Goal: Information Seeking & Learning: Find specific page/section

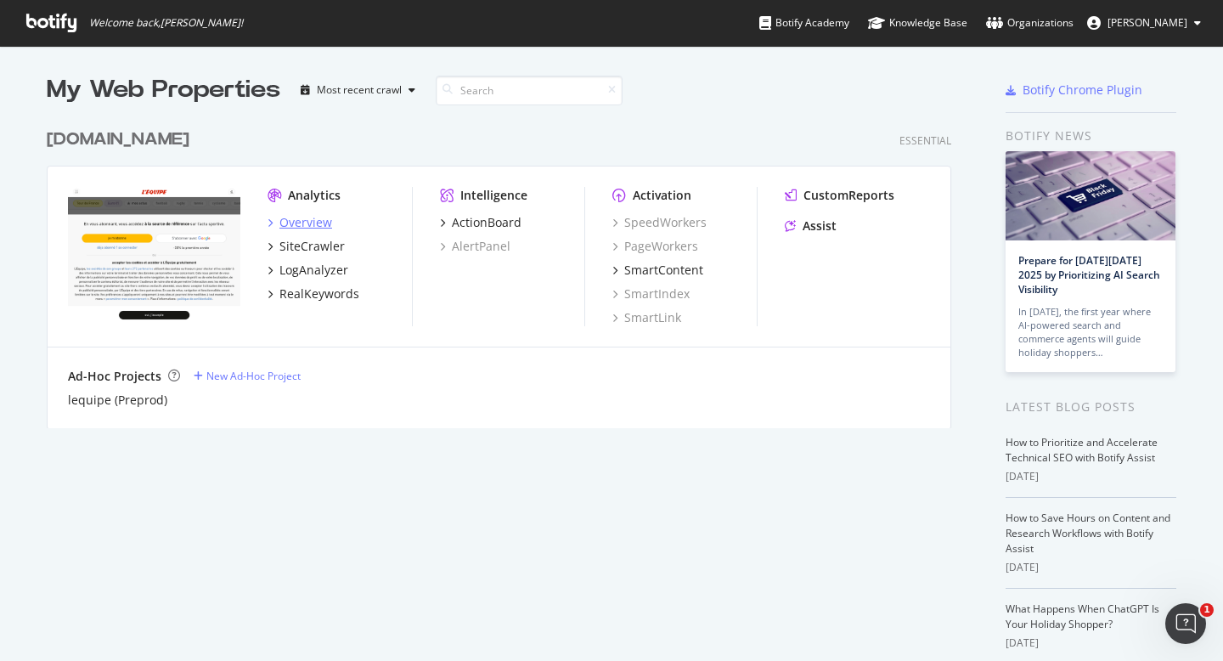
click at [292, 221] on div "Overview" at bounding box center [305, 222] width 53 height 17
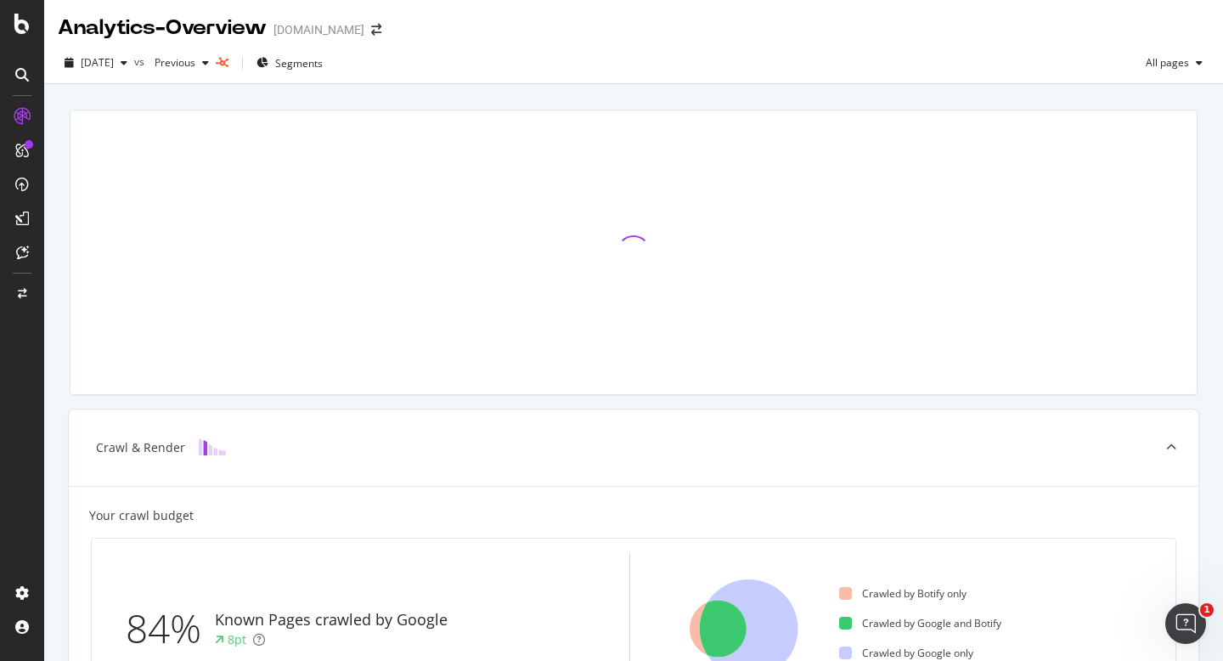
click at [34, 73] on div at bounding box center [21, 74] width 27 height 27
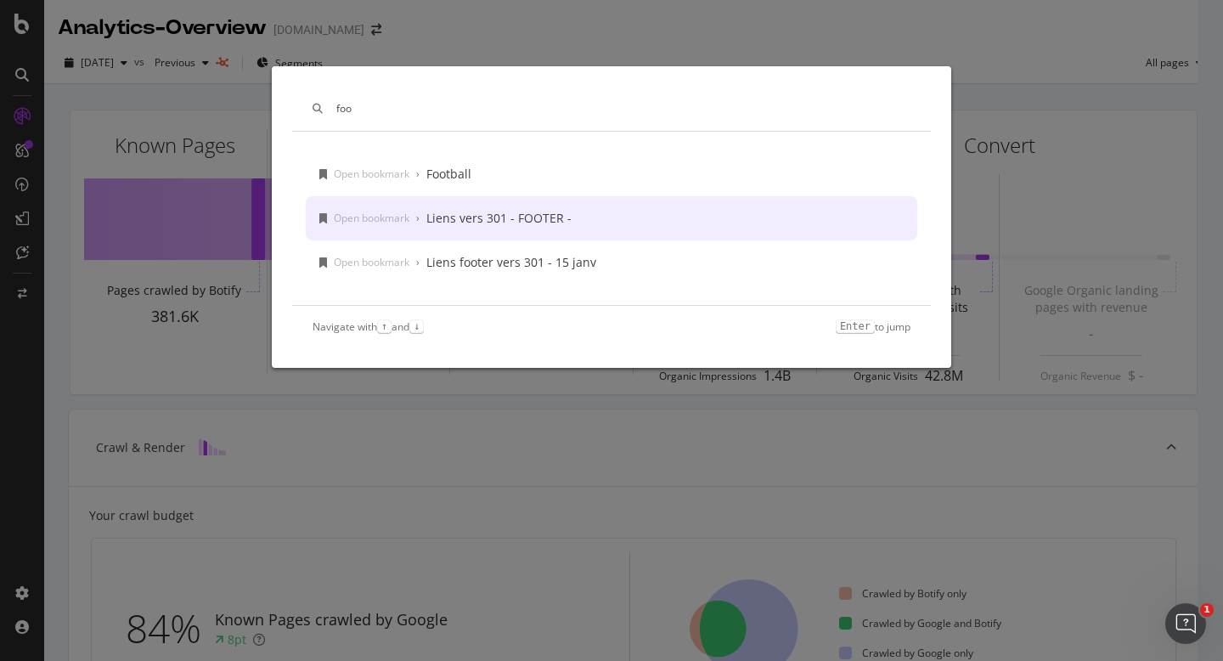
type input "foo"
click at [383, 216] on div "Open bookmark" at bounding box center [372, 218] width 76 height 14
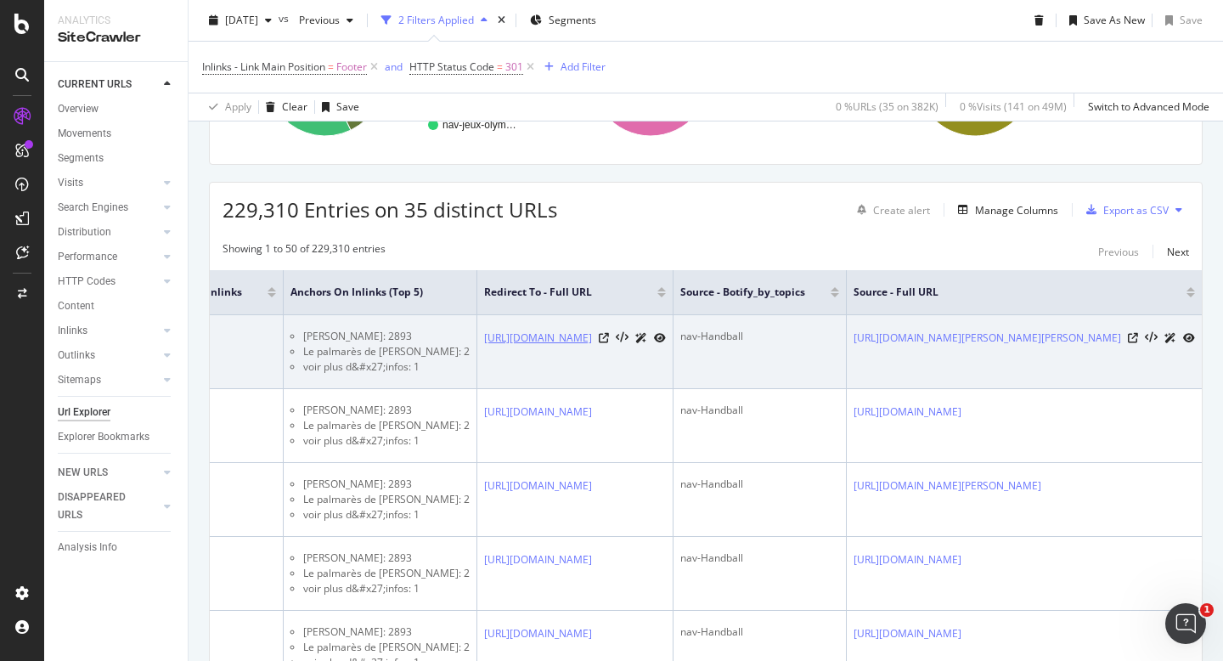
scroll to position [0, 598]
click at [666, 343] on icon at bounding box center [660, 338] width 12 height 10
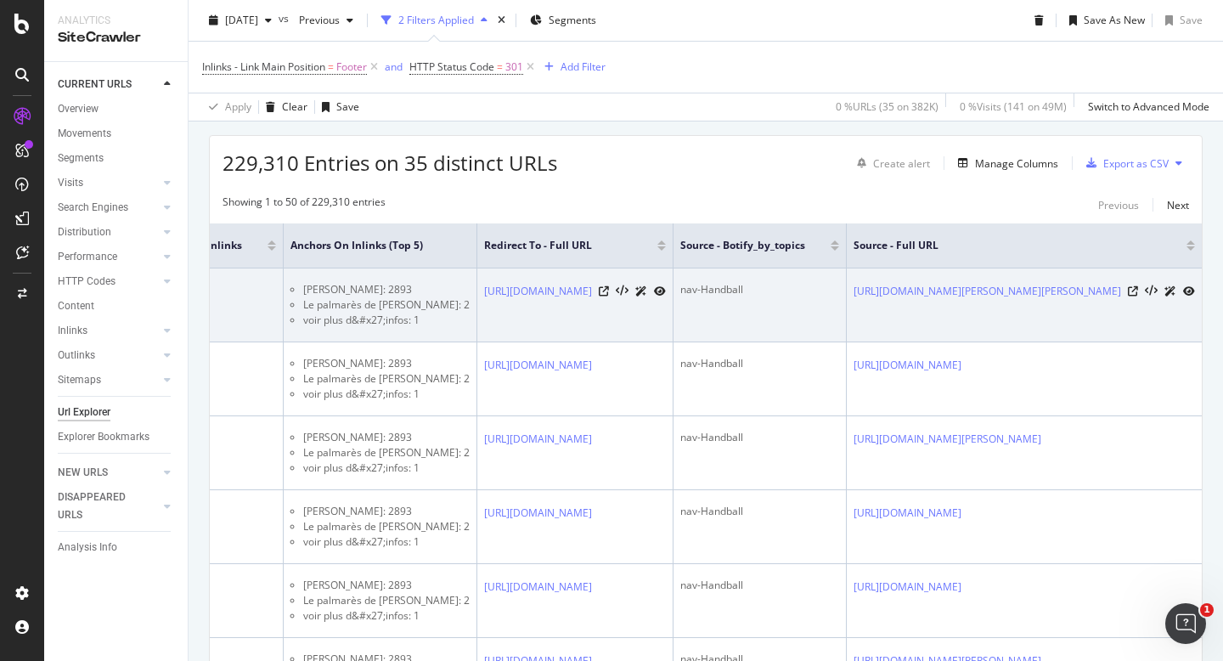
scroll to position [0, 988]
click at [853, 300] on link "https://www.lequipe.fr/Handball/Article/Les-tops-flops-de-hongrie-france-laura-…" at bounding box center [986, 291] width 267 height 17
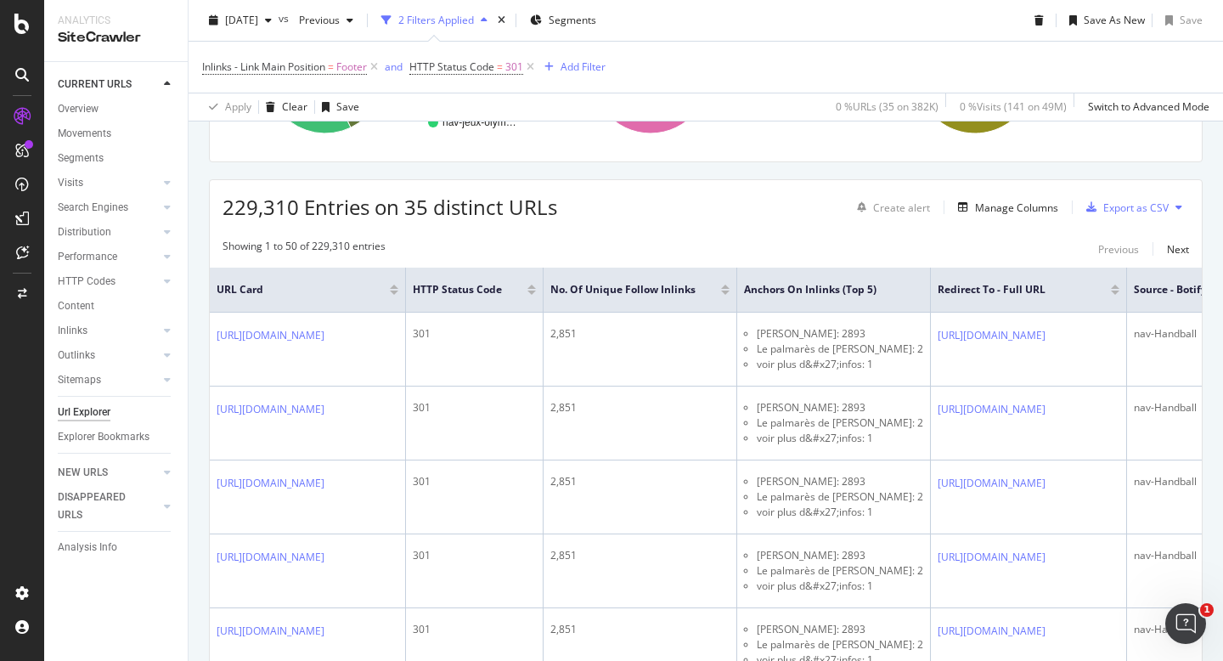
scroll to position [0, 0]
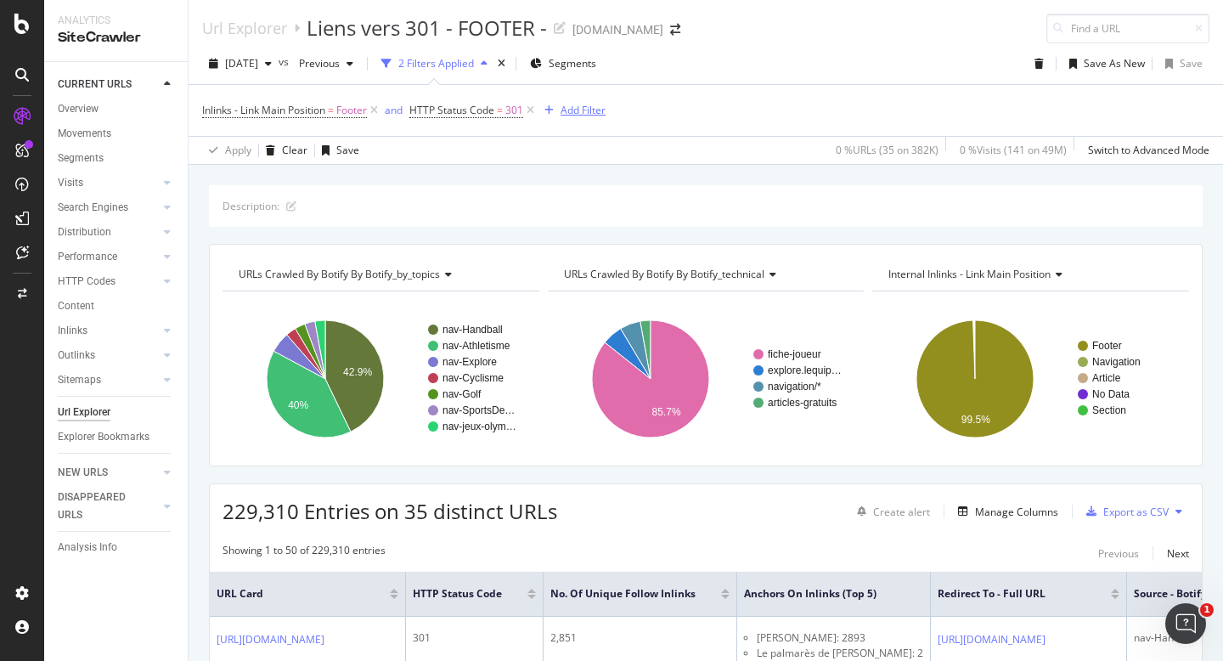
click at [574, 110] on div "Add Filter" at bounding box center [582, 110] width 45 height 14
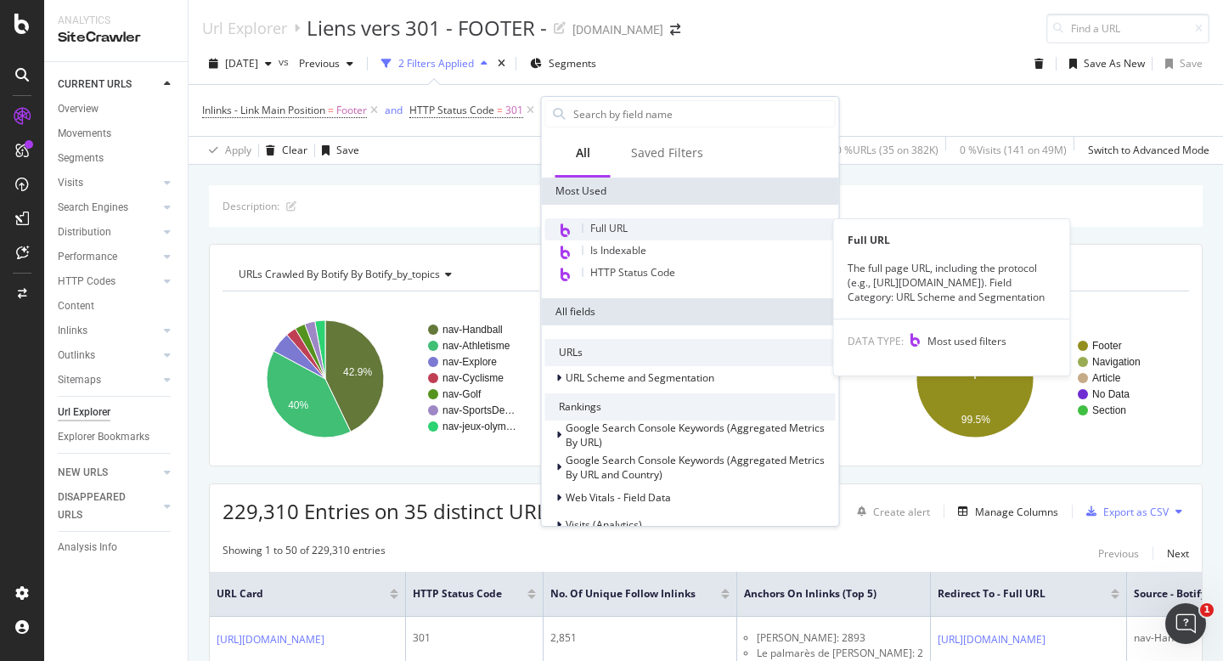
click at [624, 229] on span "Full URL" at bounding box center [608, 228] width 37 height 14
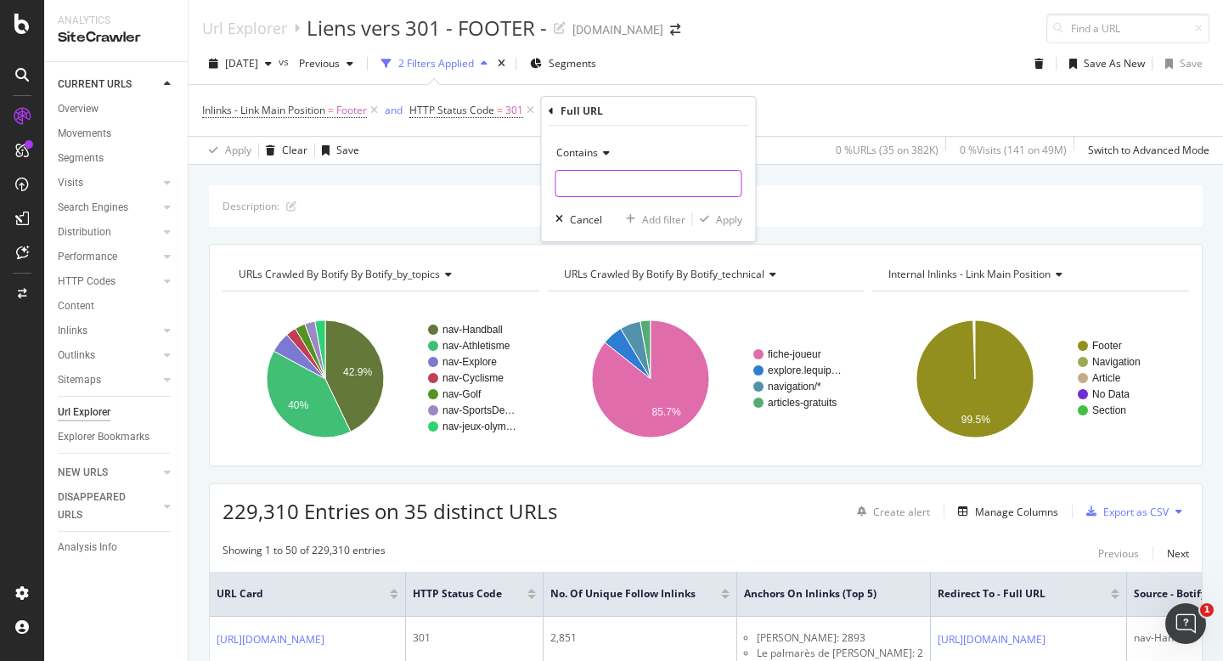
click at [618, 185] on input "text" at bounding box center [648, 183] width 185 height 27
type input "864"
click at [724, 224] on div "Apply" at bounding box center [729, 219] width 26 height 14
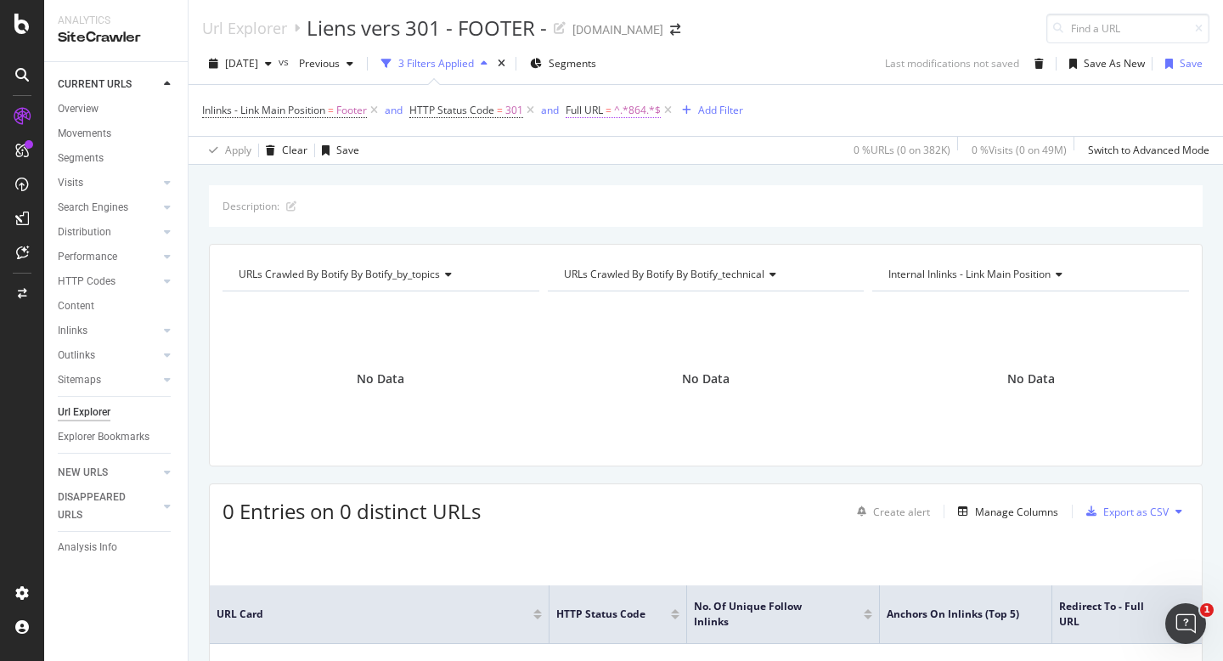
click at [636, 115] on span "^.*864.*$" at bounding box center [637, 110] width 47 height 24
click at [635, 186] on input "864" at bounding box center [664, 180] width 160 height 27
type input "2024"
click at [753, 219] on div "Apply" at bounding box center [757, 217] width 26 height 14
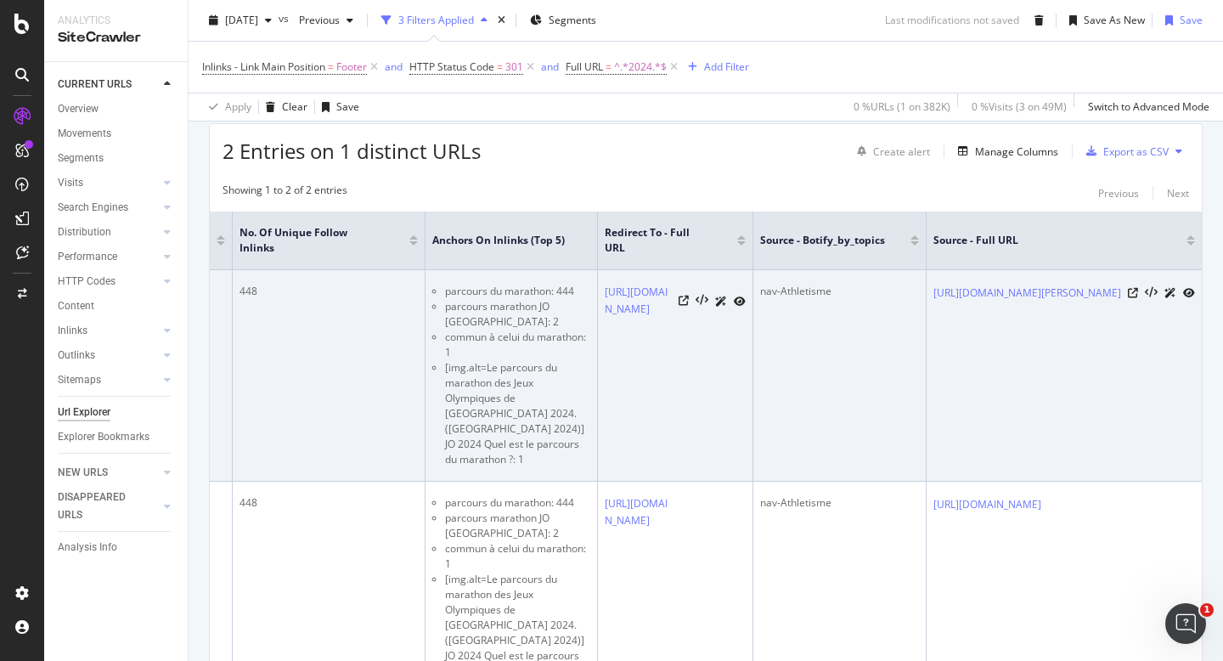
scroll to position [0, 616]
drag, startPoint x: 1093, startPoint y: 309, endPoint x: 709, endPoint y: 410, distance: 396.8
click at [933, 301] on link "https://www.lequipe.fr/Athletisme/Actualites/Troisieme-du-110-m-haies-en-13-47-…" at bounding box center [1027, 292] width 188 height 17
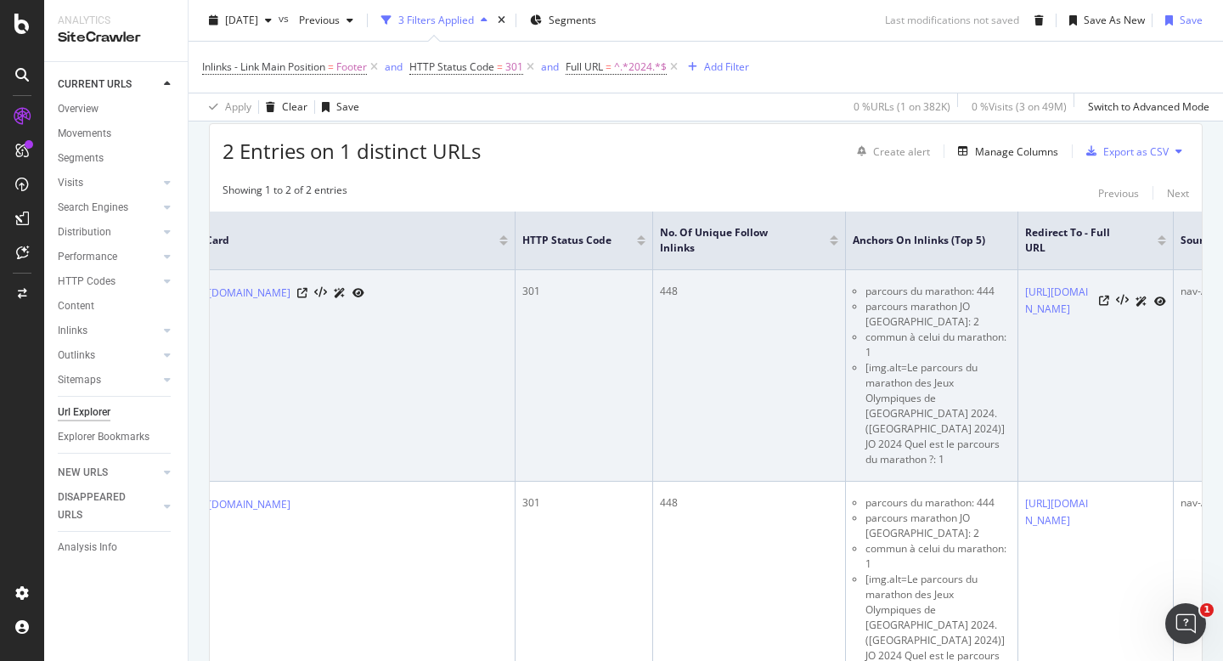
scroll to position [0, 0]
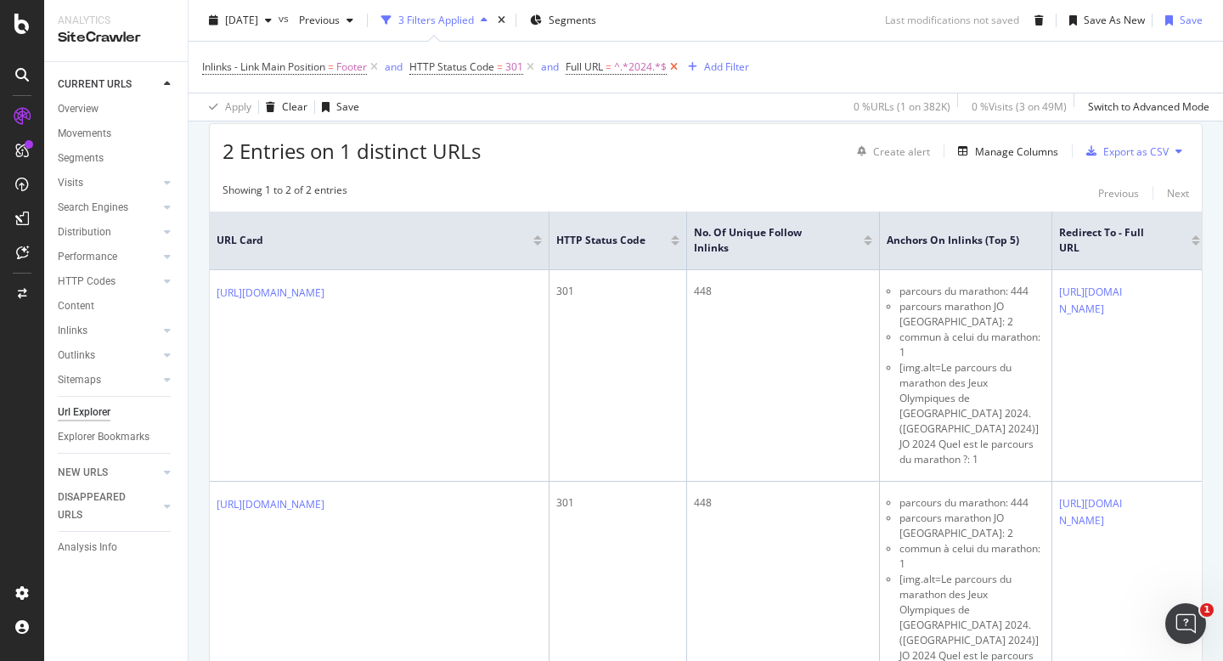
click at [677, 68] on icon at bounding box center [673, 67] width 14 height 17
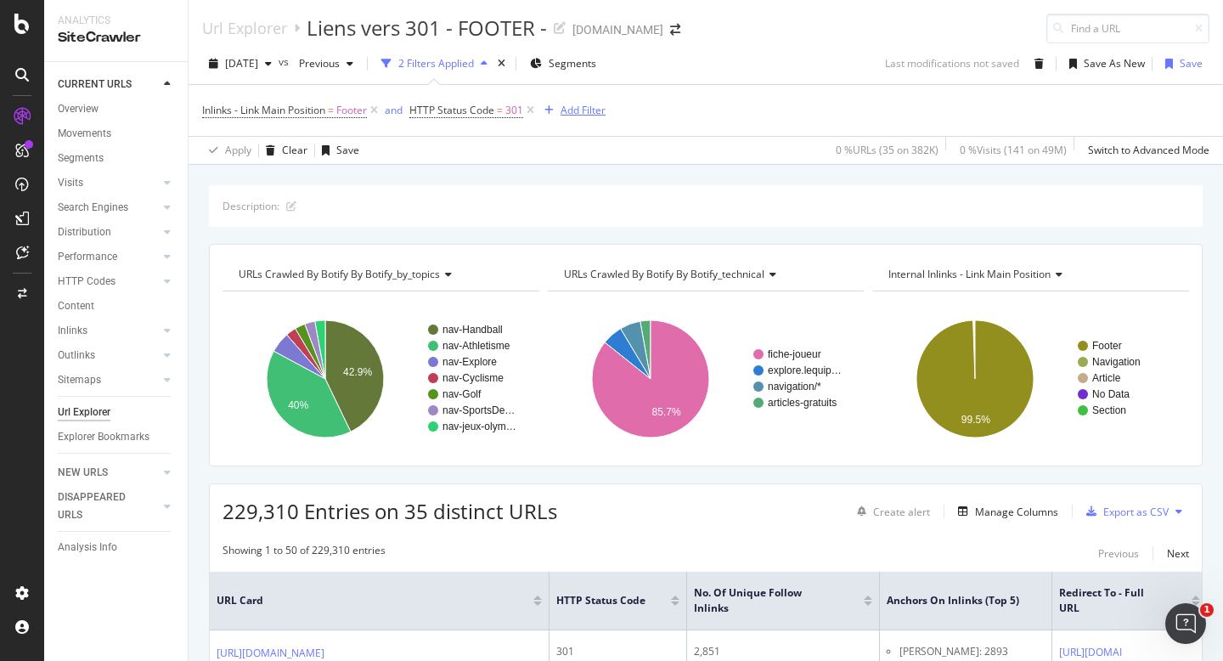
click at [576, 110] on div "Add Filter" at bounding box center [582, 110] width 45 height 14
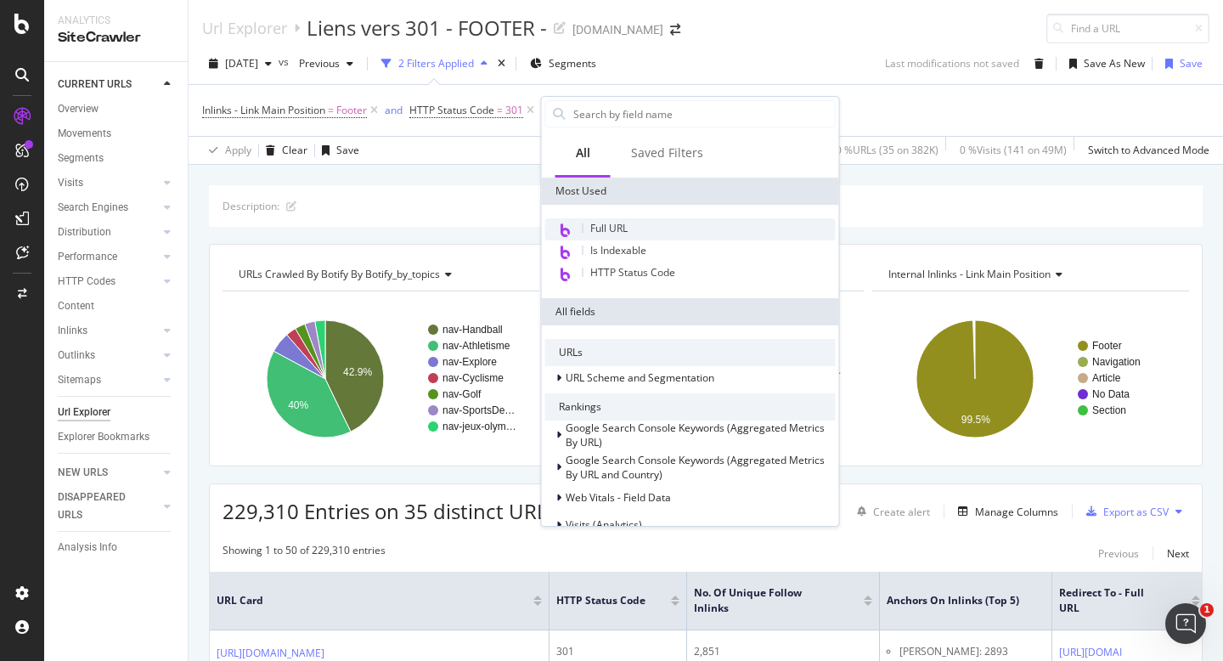
click at [616, 225] on span "Full URL" at bounding box center [608, 228] width 37 height 14
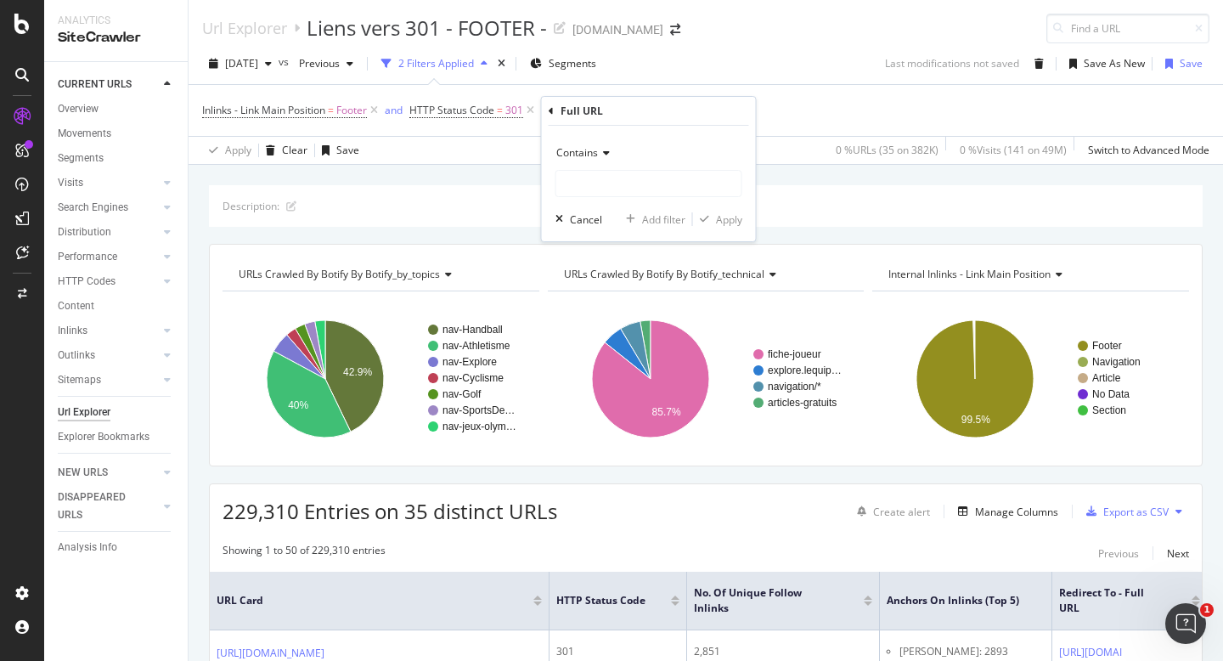
click at [604, 152] on icon at bounding box center [604, 153] width 12 height 10
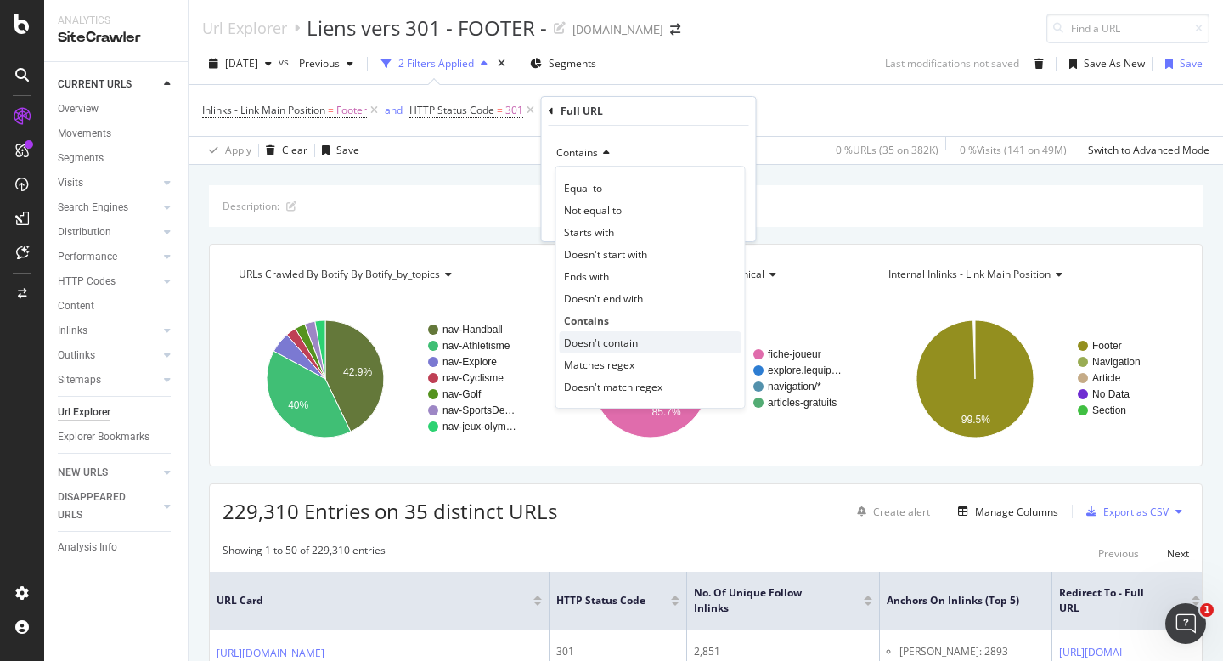
click at [610, 342] on span "Doesn't contain" at bounding box center [601, 342] width 74 height 14
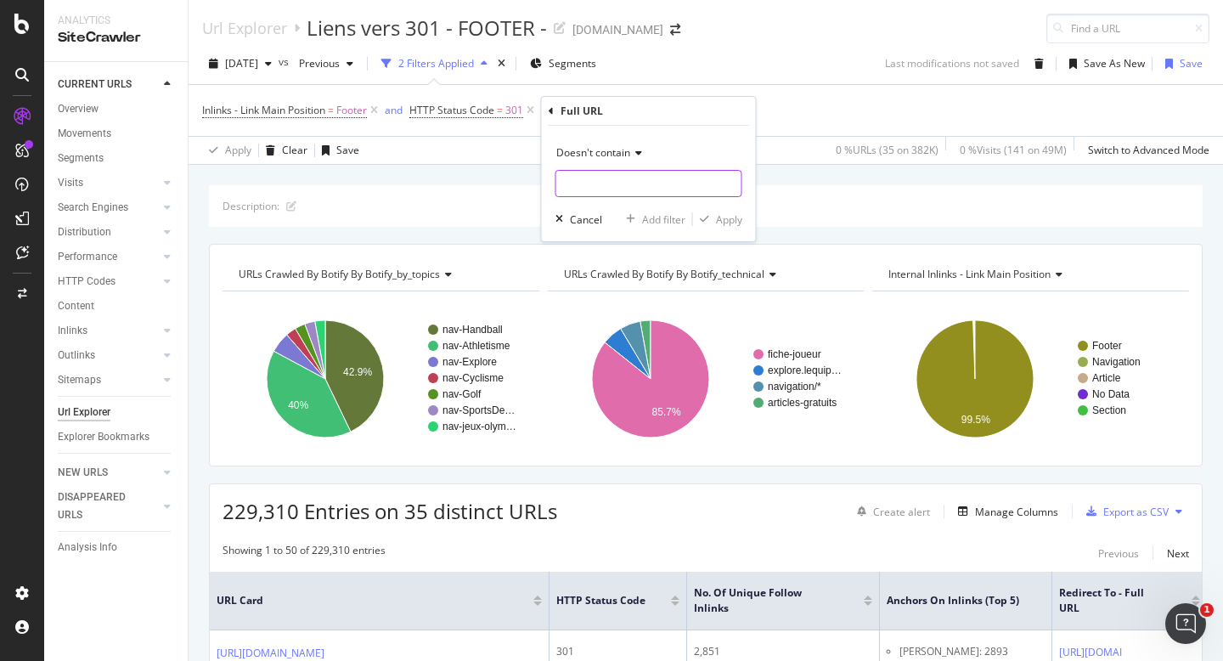
click at [629, 180] on input "text" at bounding box center [648, 183] width 185 height 27
type input "917"
click at [728, 219] on div "Apply" at bounding box center [729, 219] width 26 height 14
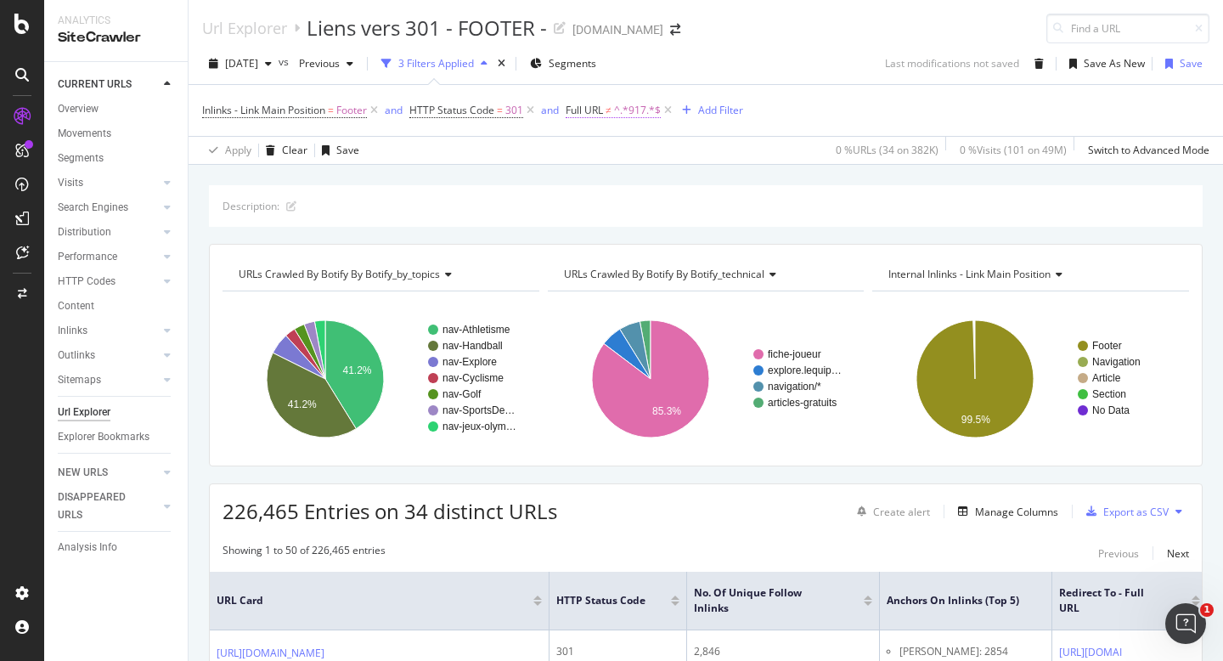
click at [602, 109] on span "Full URL" at bounding box center [583, 110] width 37 height 14
click at [642, 149] on span "Doesn't contain" at bounding box center [621, 150] width 74 height 14
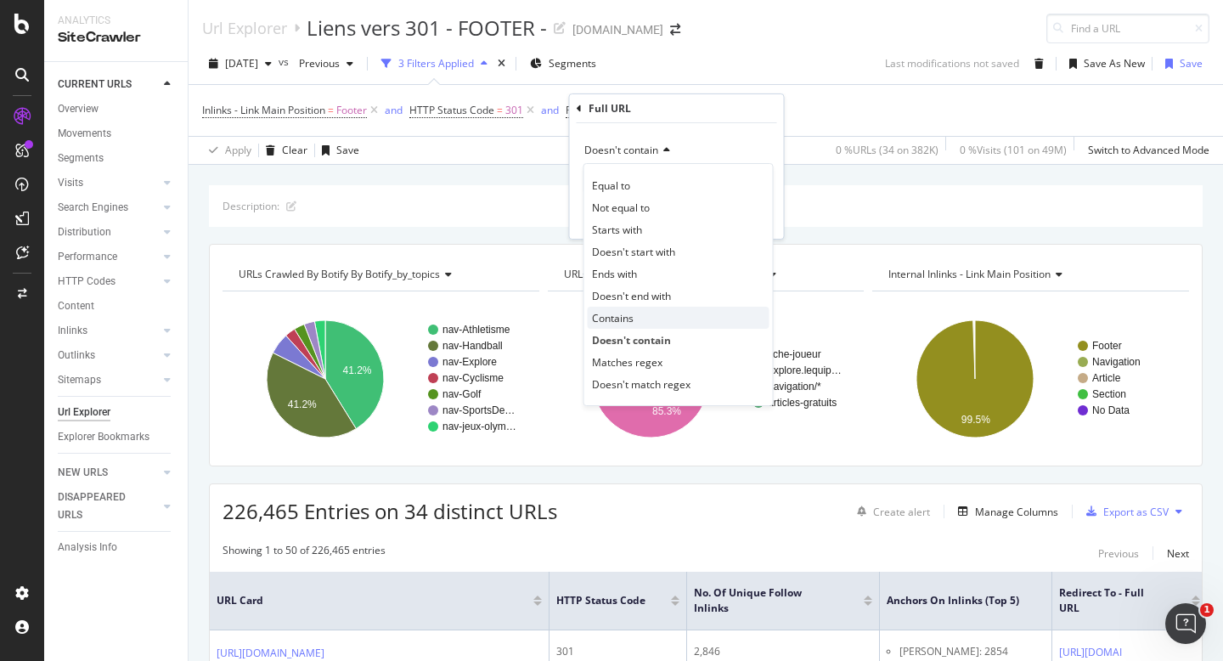
click at [649, 314] on div "Contains" at bounding box center [679, 317] width 182 height 22
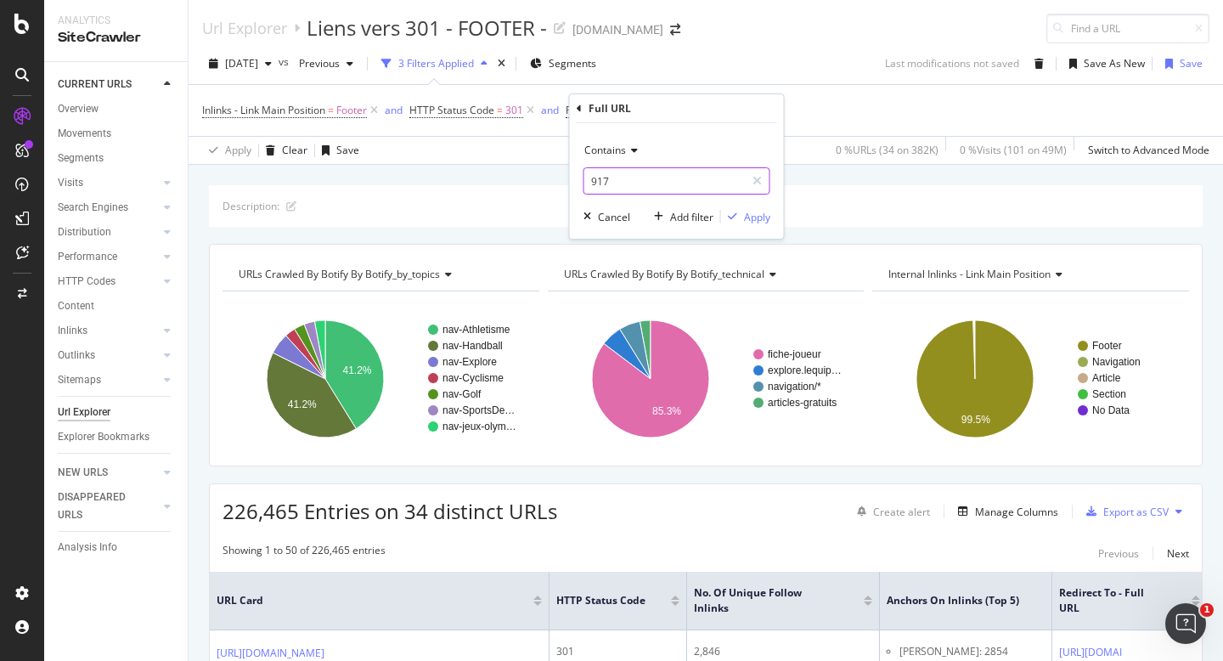
click at [659, 186] on input "917" at bounding box center [664, 180] width 160 height 27
type input "Mma"
click at [750, 219] on div "Apply" at bounding box center [757, 217] width 26 height 14
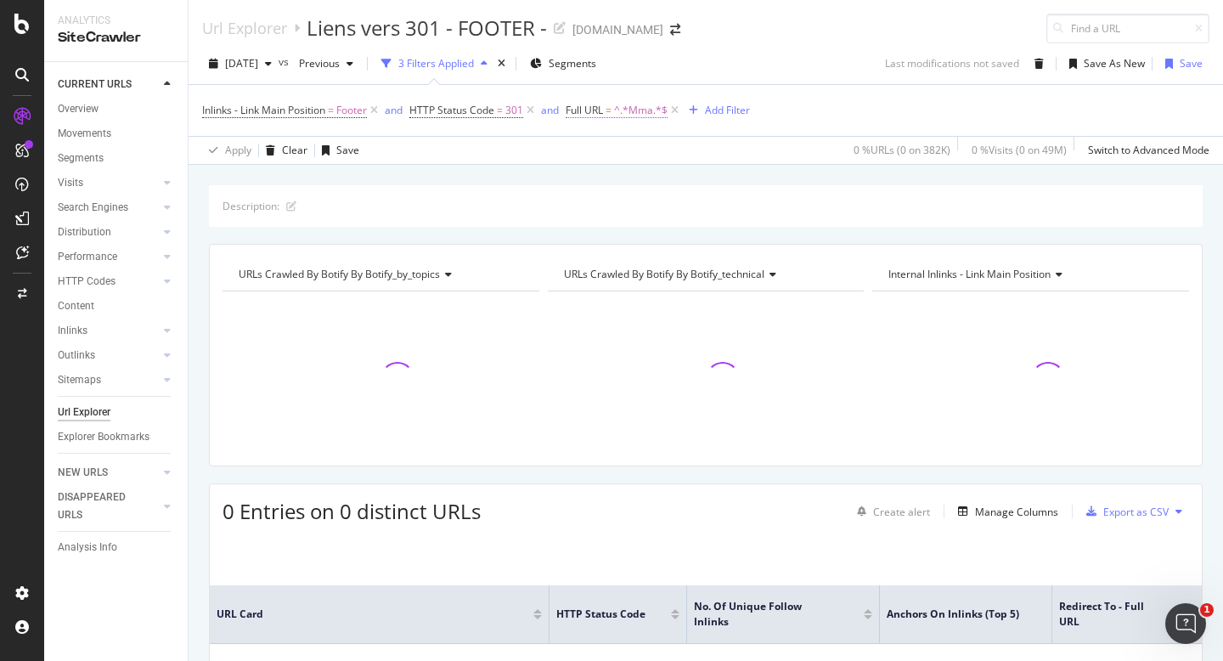
click at [634, 109] on span "^.*Mma.*$" at bounding box center [640, 110] width 53 height 24
click at [629, 177] on input "Mma" at bounding box center [664, 180] width 160 height 27
type input "Boxe"
click at [744, 216] on div "Apply" at bounding box center [757, 217] width 26 height 14
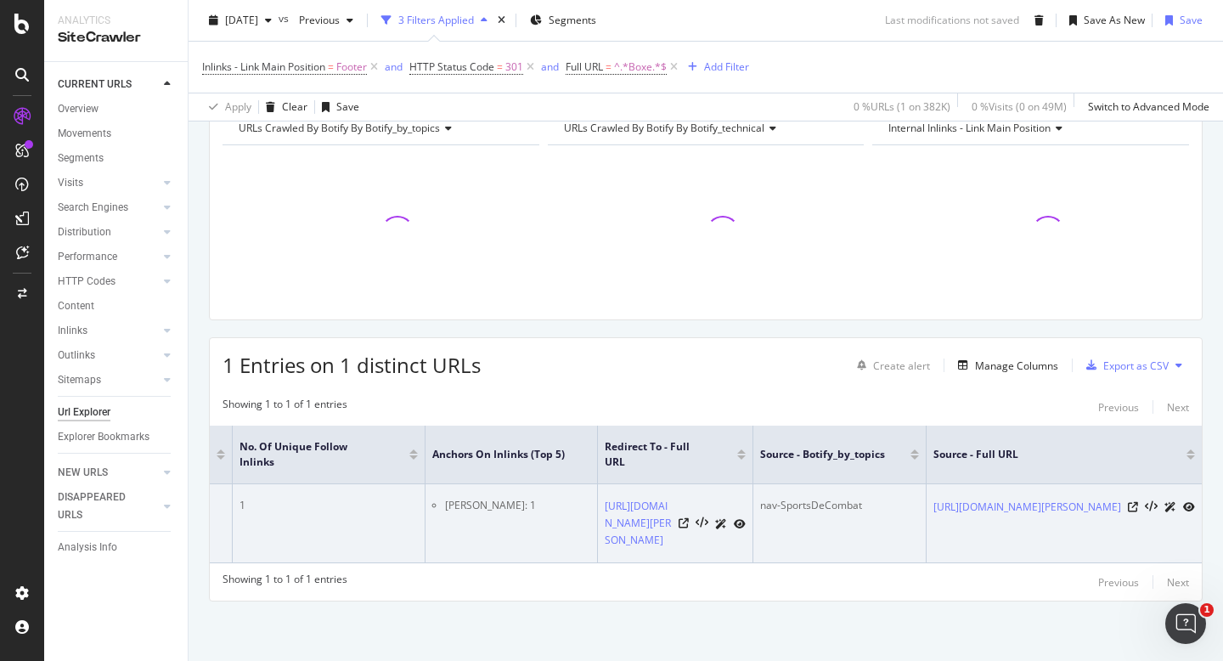
scroll to position [0, 604]
click at [933, 498] on link "[URL][DOMAIN_NAME]" at bounding box center [1027, 506] width 188 height 17
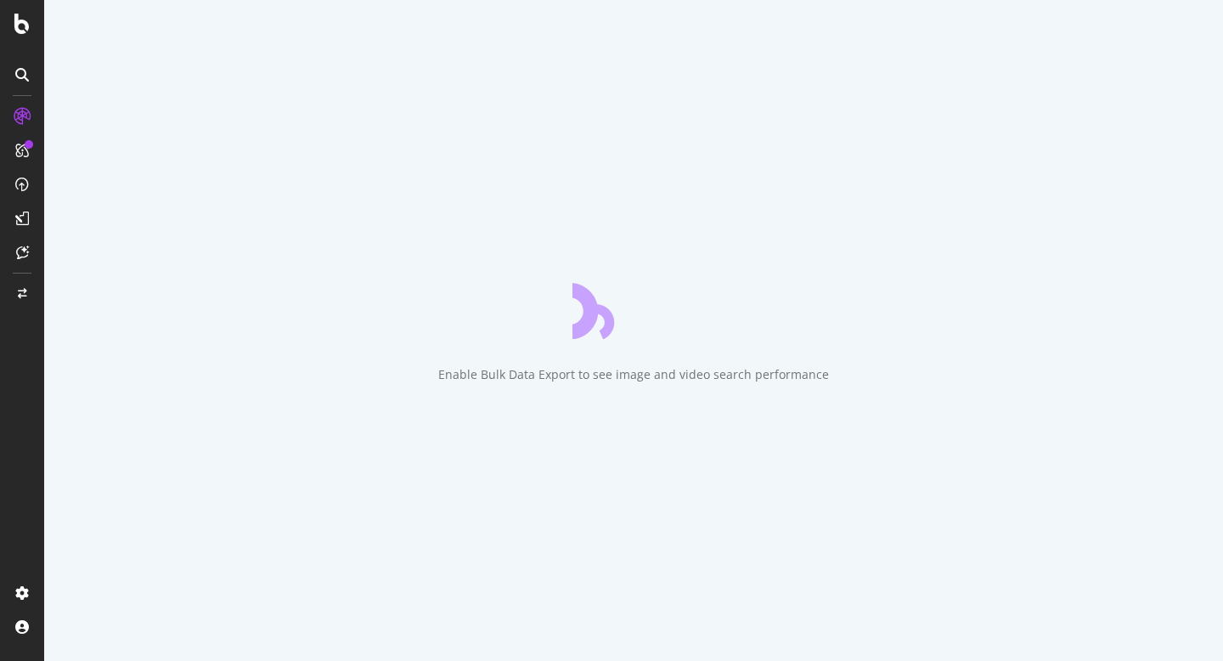
click at [24, 76] on icon at bounding box center [22, 75] width 14 height 14
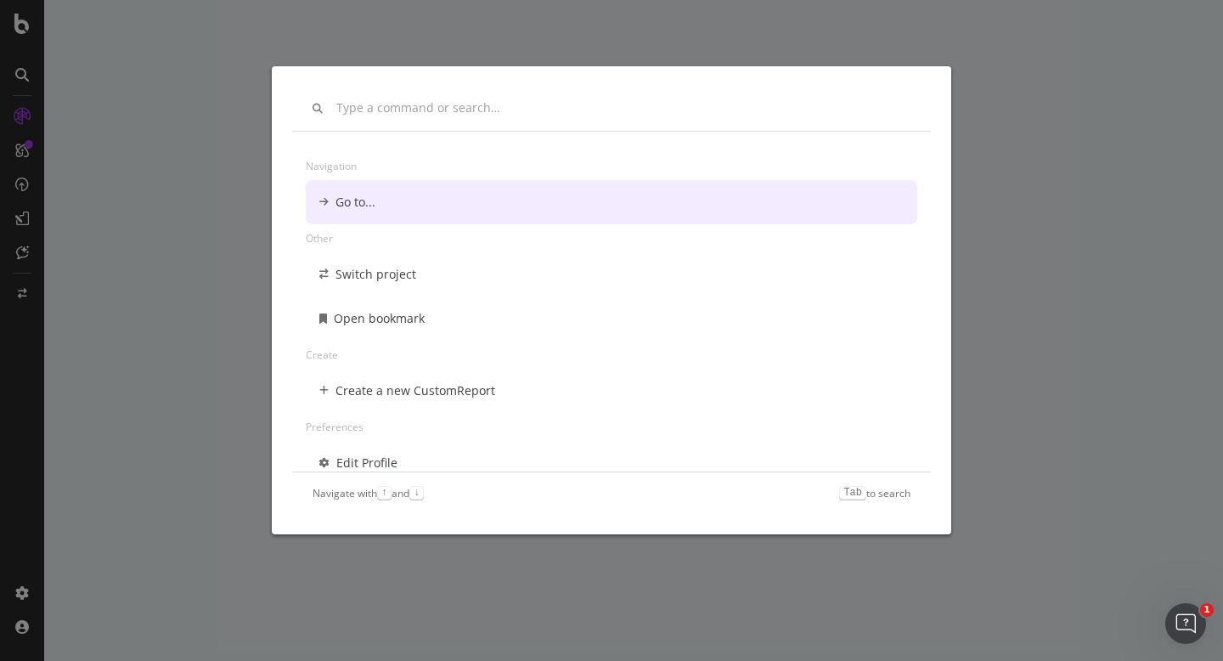
click at [426, 104] on input "modal" at bounding box center [623, 108] width 574 height 14
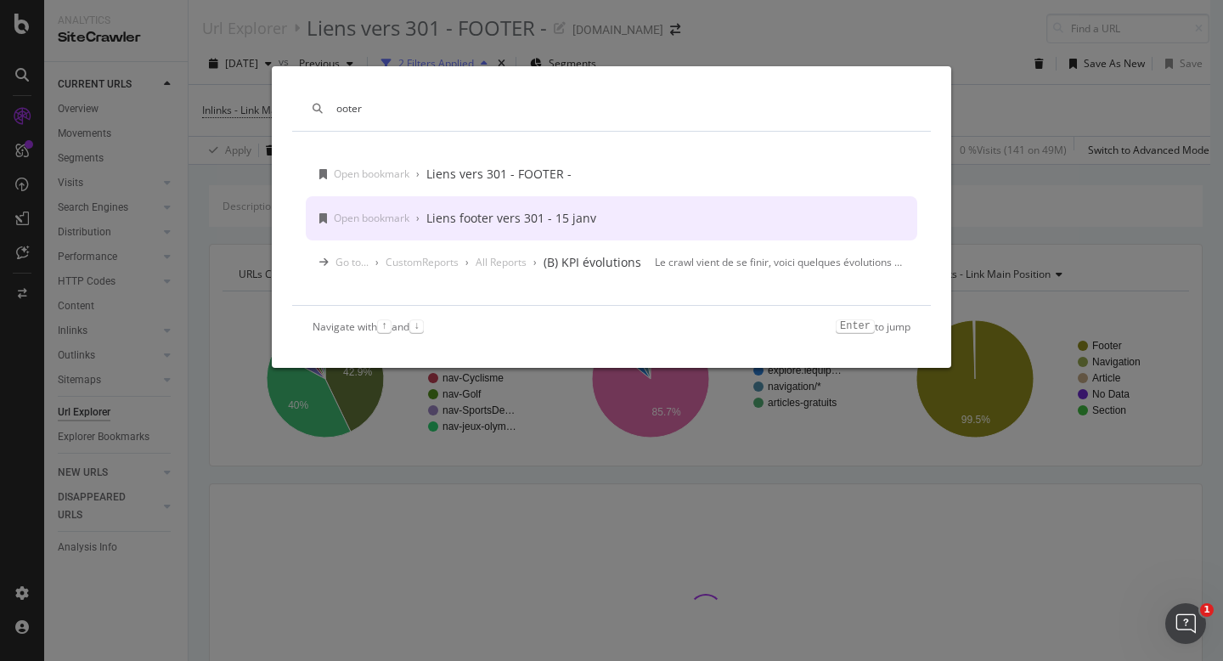
type input "ooter"
click at [469, 212] on div "Liens footer vers 301 - 15 janv" at bounding box center [511, 218] width 170 height 17
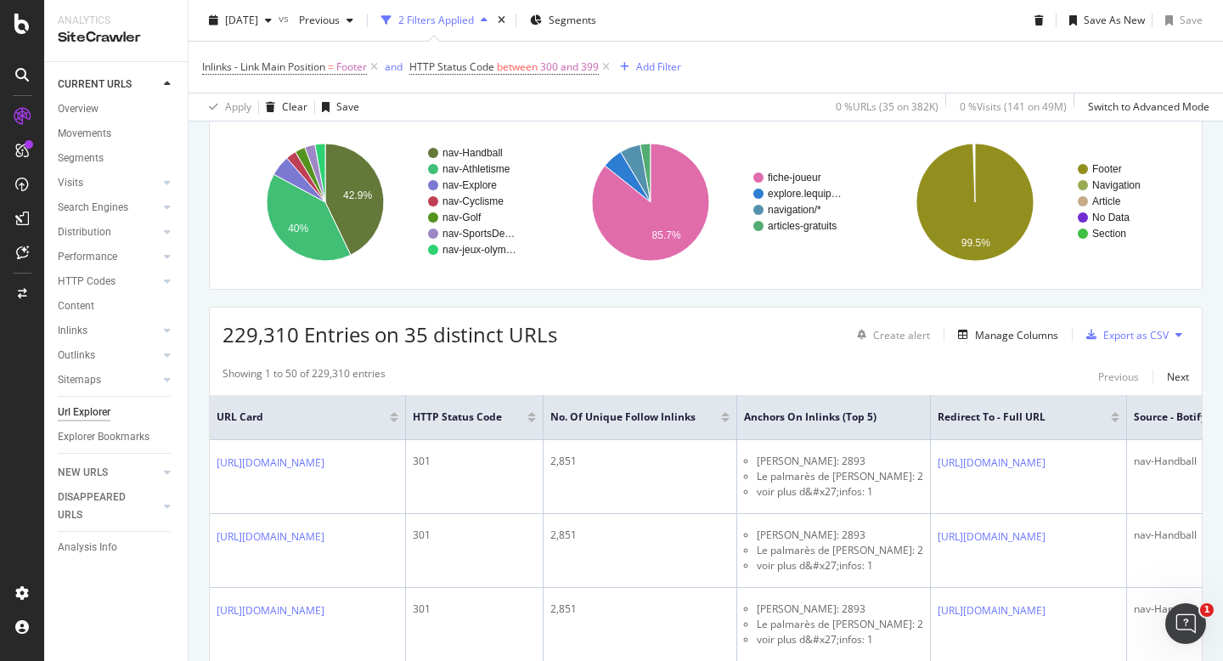
scroll to position [175, 0]
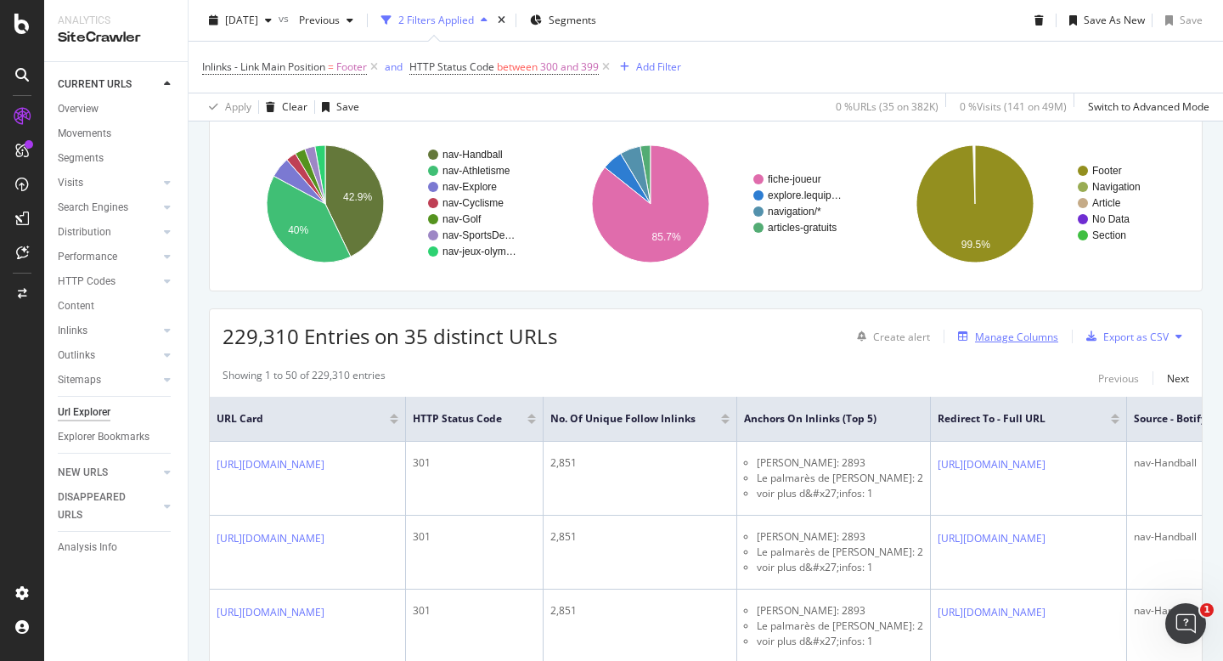
click at [995, 335] on div "Manage Columns" at bounding box center [1016, 336] width 83 height 14
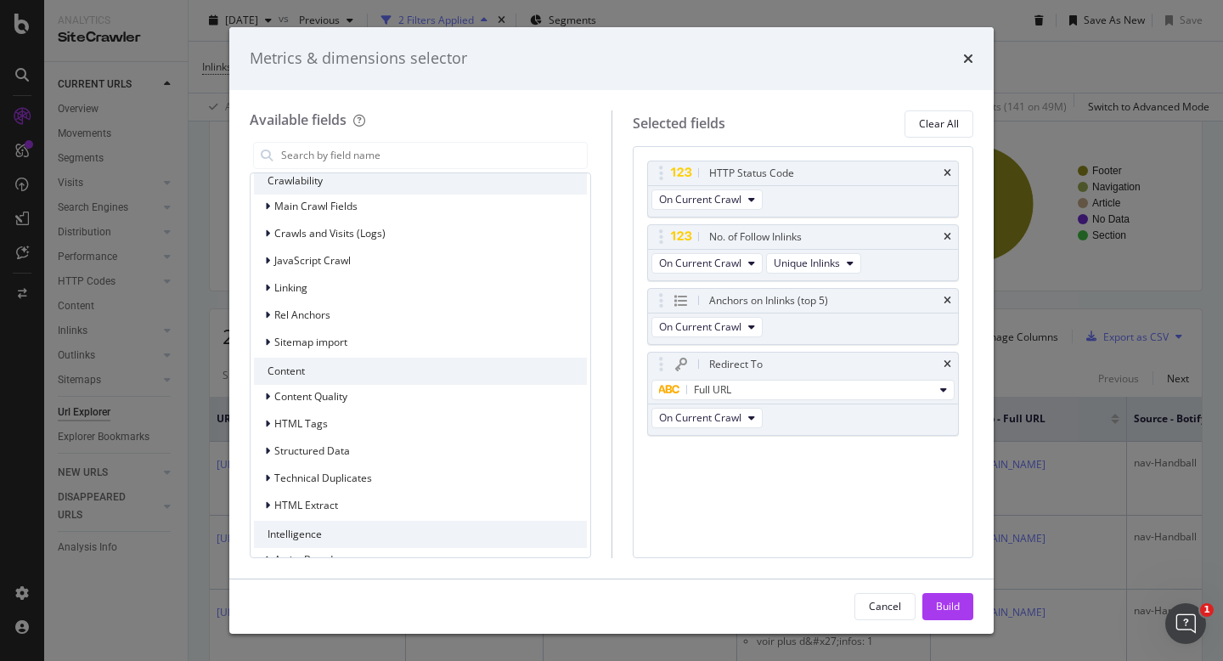
scroll to position [270, 0]
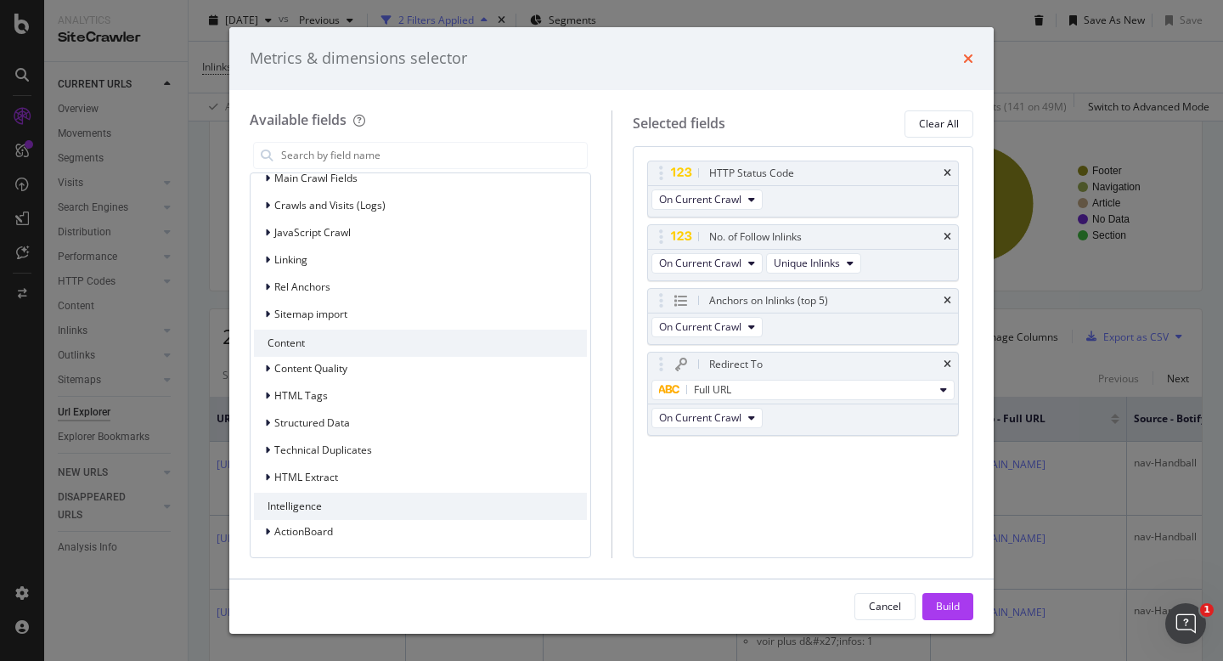
click at [969, 56] on icon "times" at bounding box center [968, 59] width 10 height 14
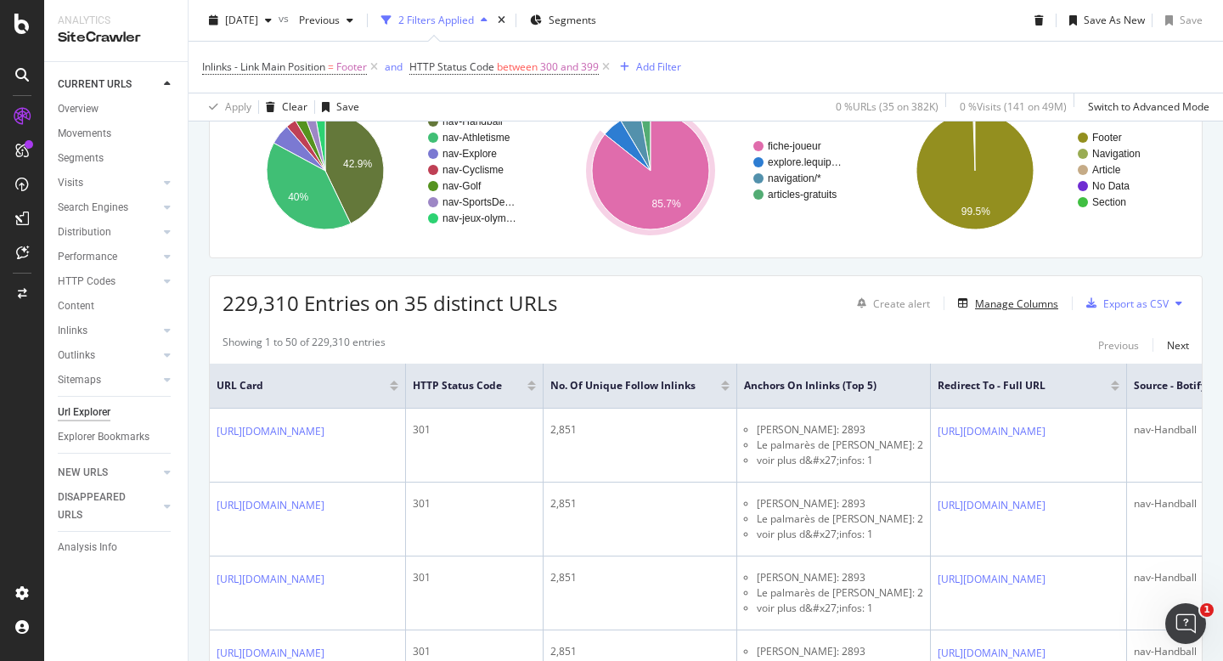
scroll to position [0, 0]
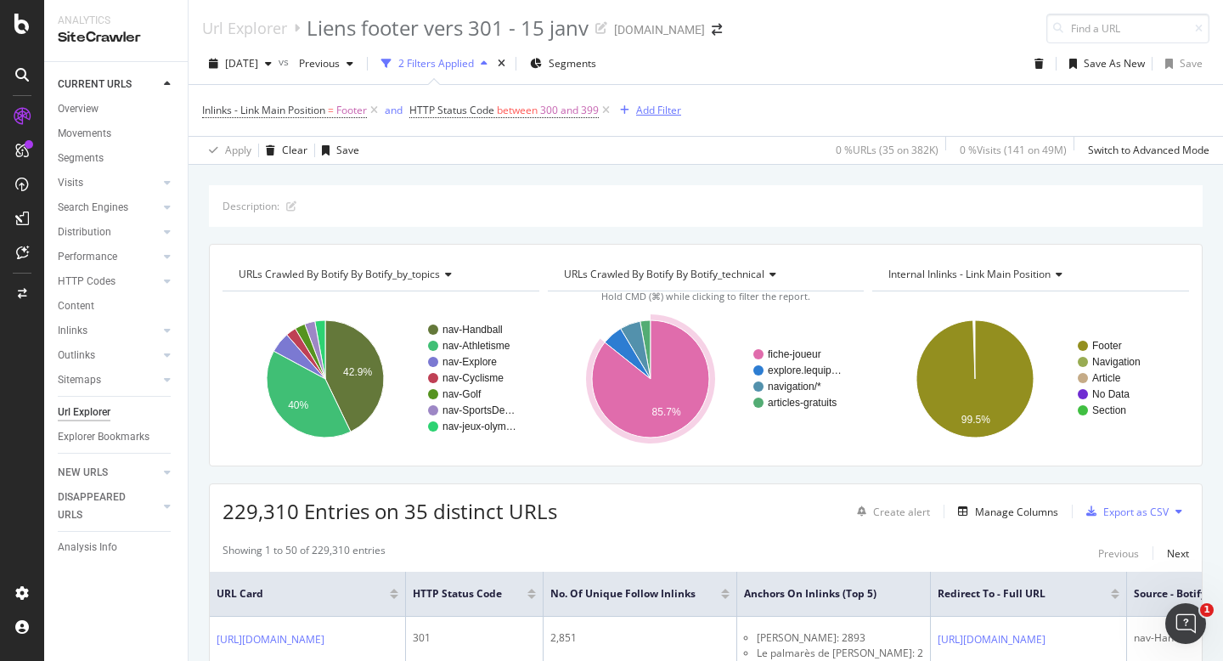
click at [649, 110] on div "Add Filter" at bounding box center [658, 110] width 45 height 14
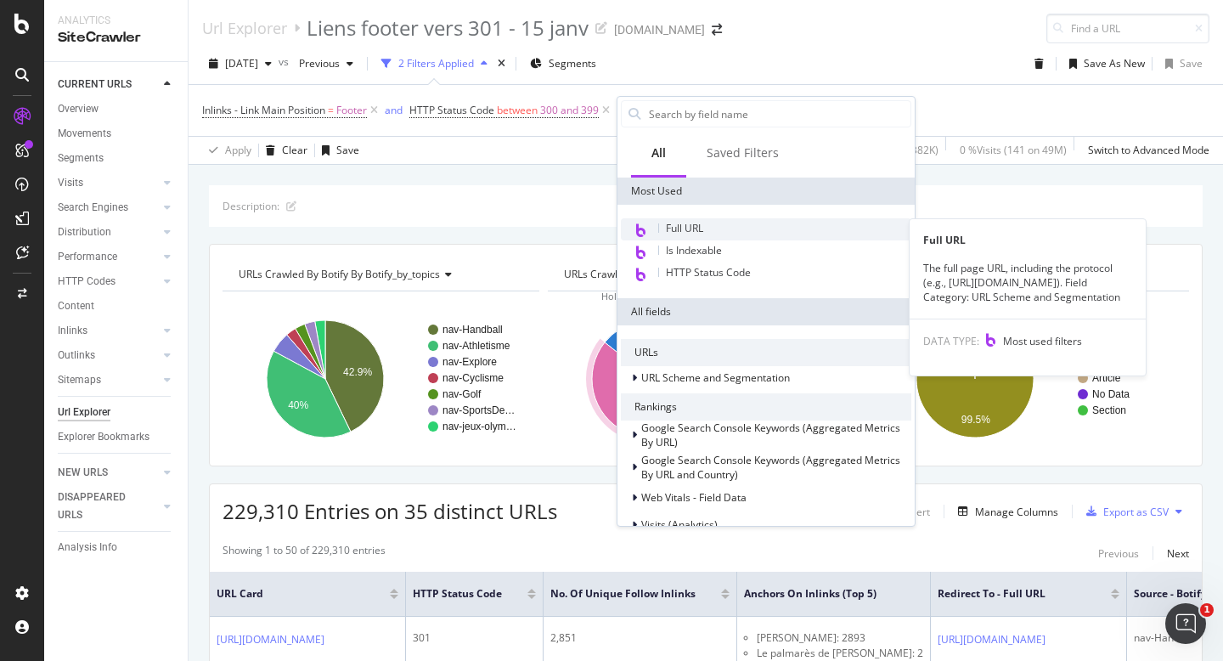
click at [694, 225] on span "Full URL" at bounding box center [684, 228] width 37 height 14
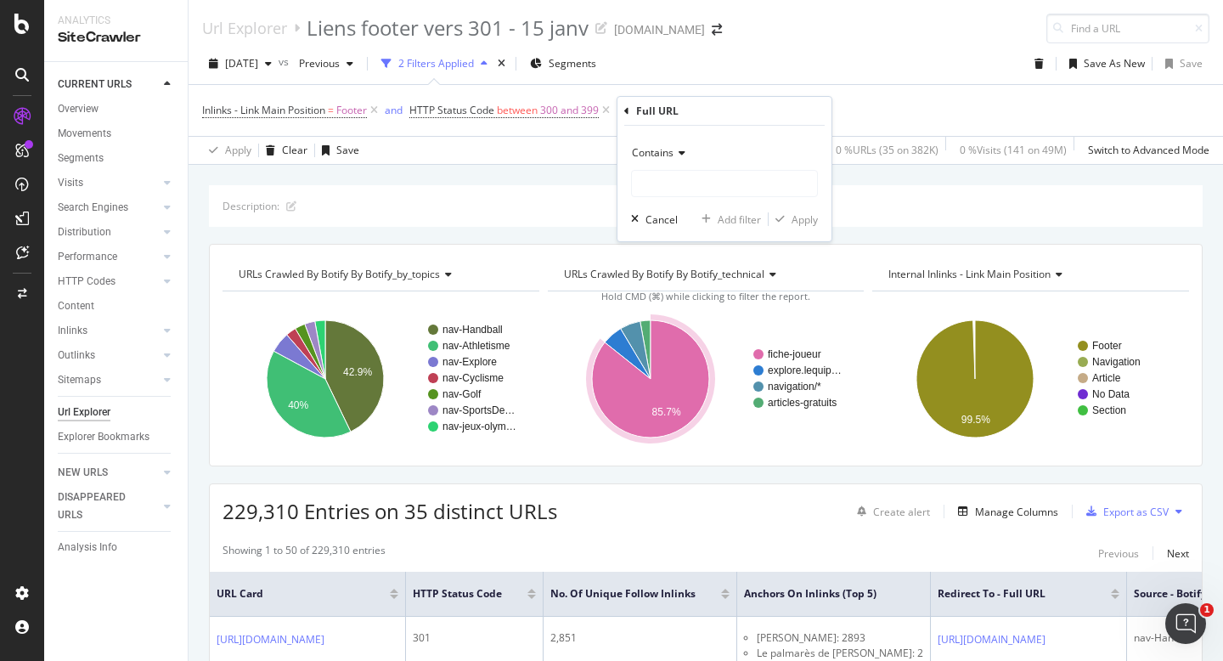
click at [677, 158] on icon at bounding box center [679, 153] width 12 height 10
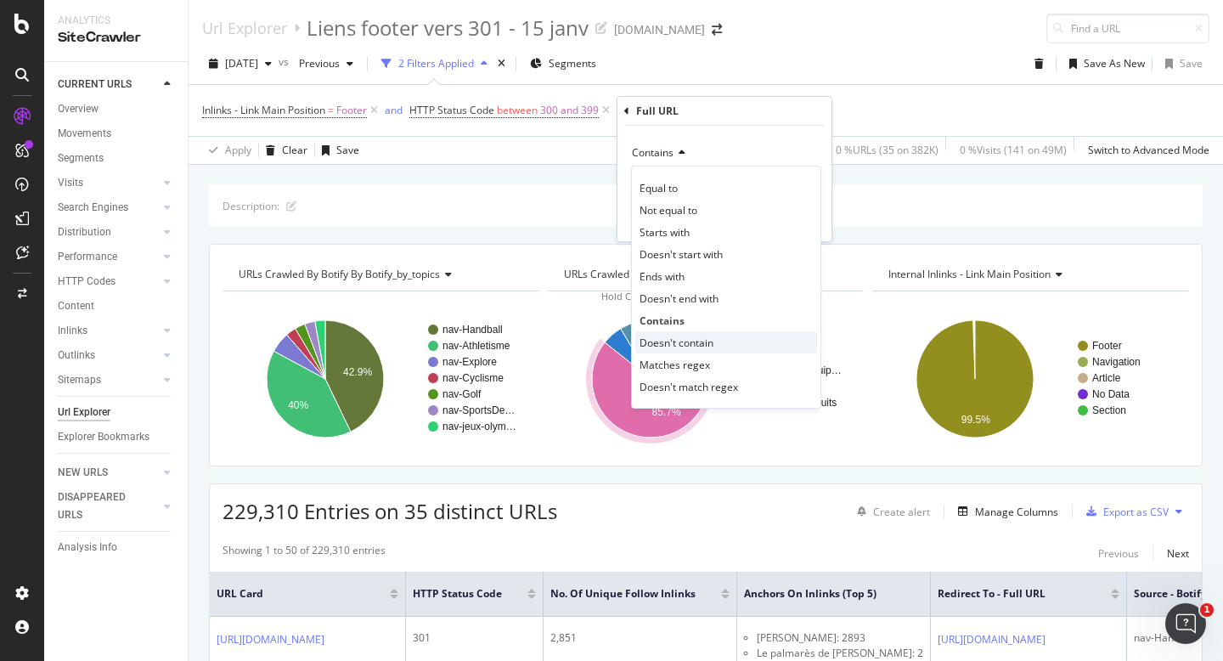
click at [699, 347] on span "Doesn't contain" at bounding box center [676, 342] width 74 height 14
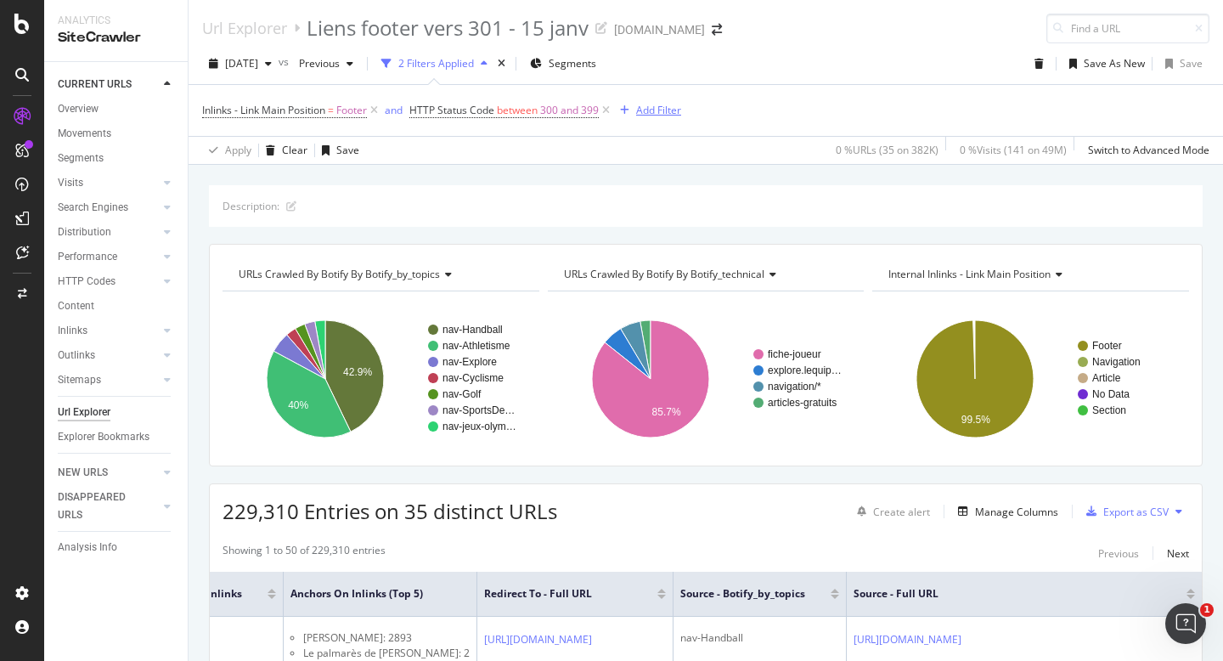
click at [663, 104] on div "Add Filter" at bounding box center [658, 110] width 45 height 14
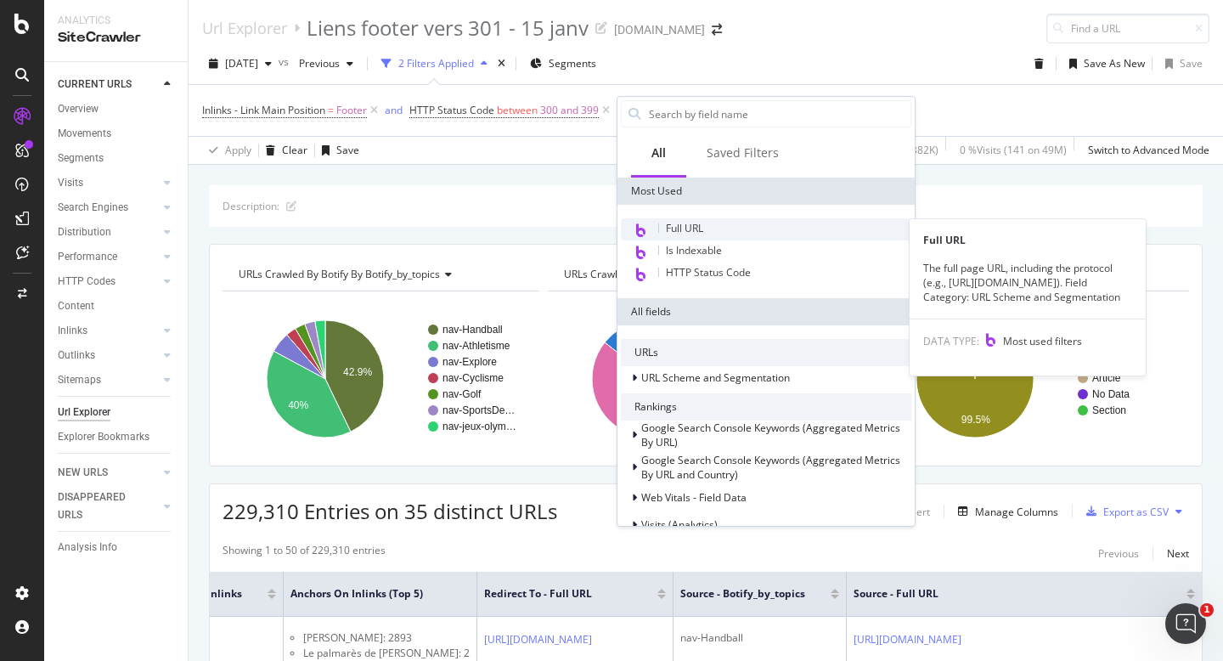
click at [703, 222] on span "Full URL" at bounding box center [684, 228] width 37 height 14
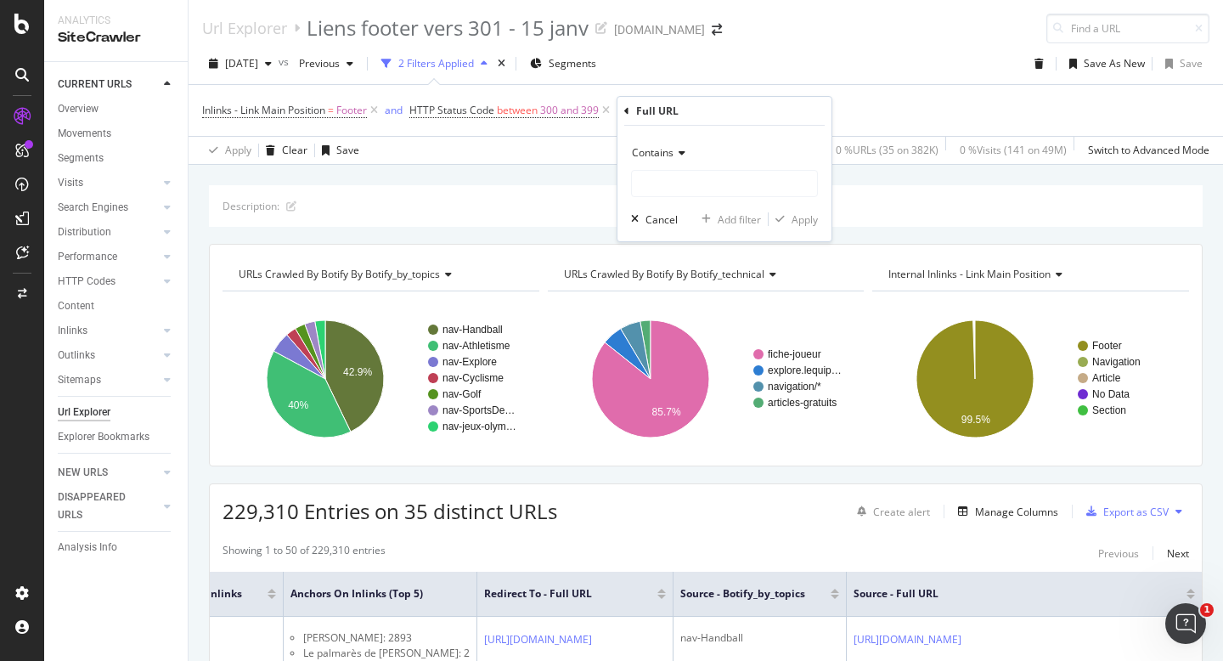
click at [673, 155] on icon at bounding box center [679, 153] width 12 height 10
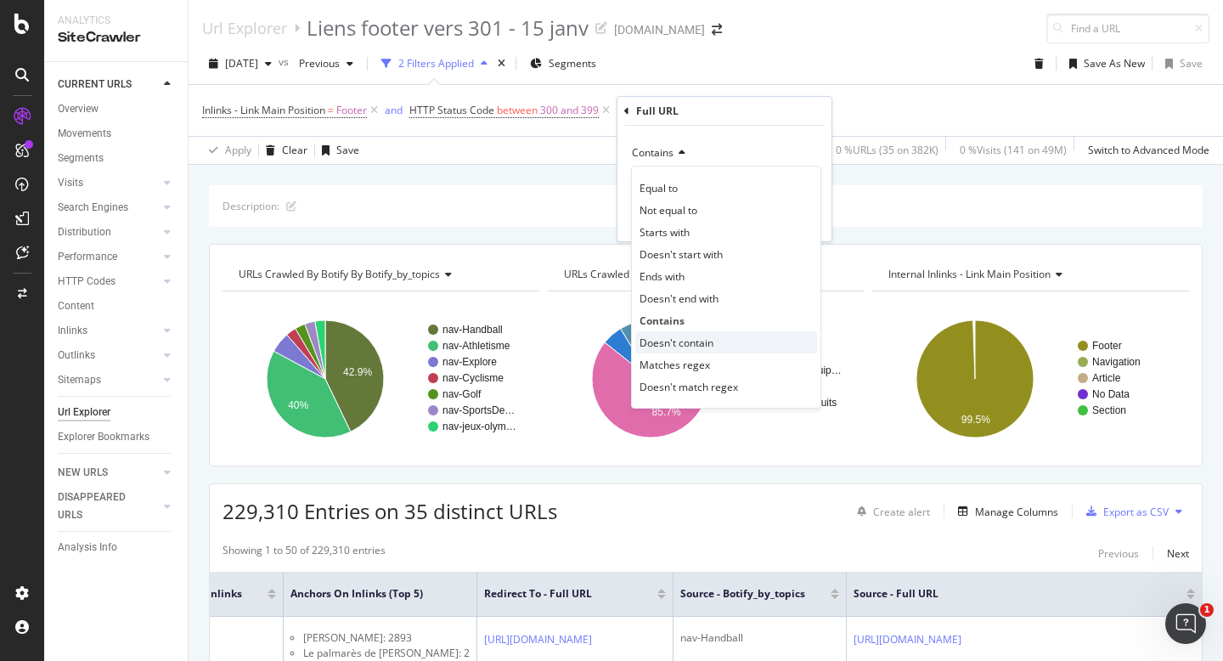
click at [688, 337] on span "Doesn't contain" at bounding box center [676, 342] width 74 height 14
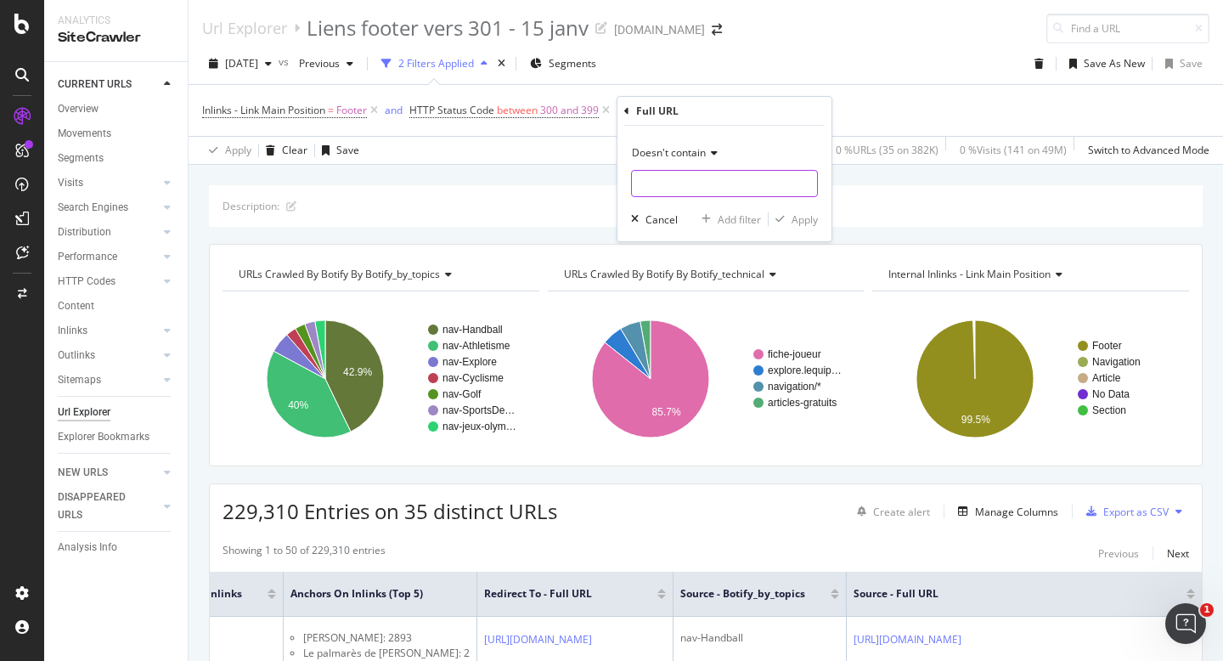
click at [701, 186] on input "text" at bounding box center [724, 183] width 185 height 27
type input "917"
click at [793, 215] on div "Apply" at bounding box center [804, 219] width 26 height 14
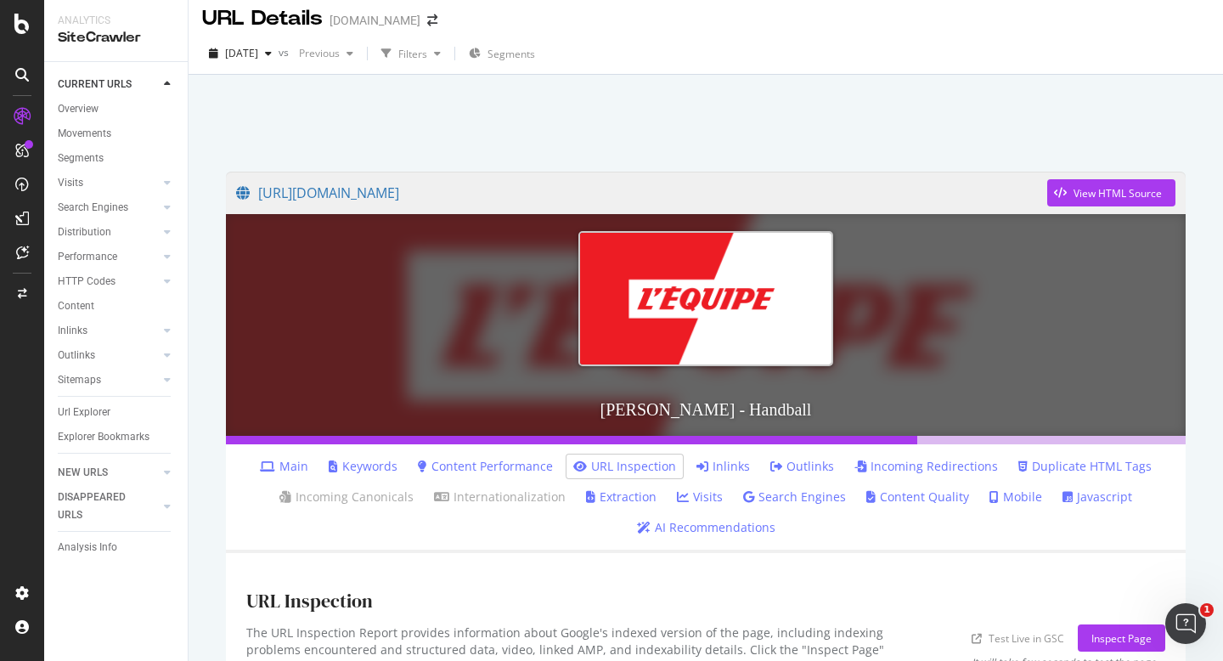
scroll to position [21, 0]
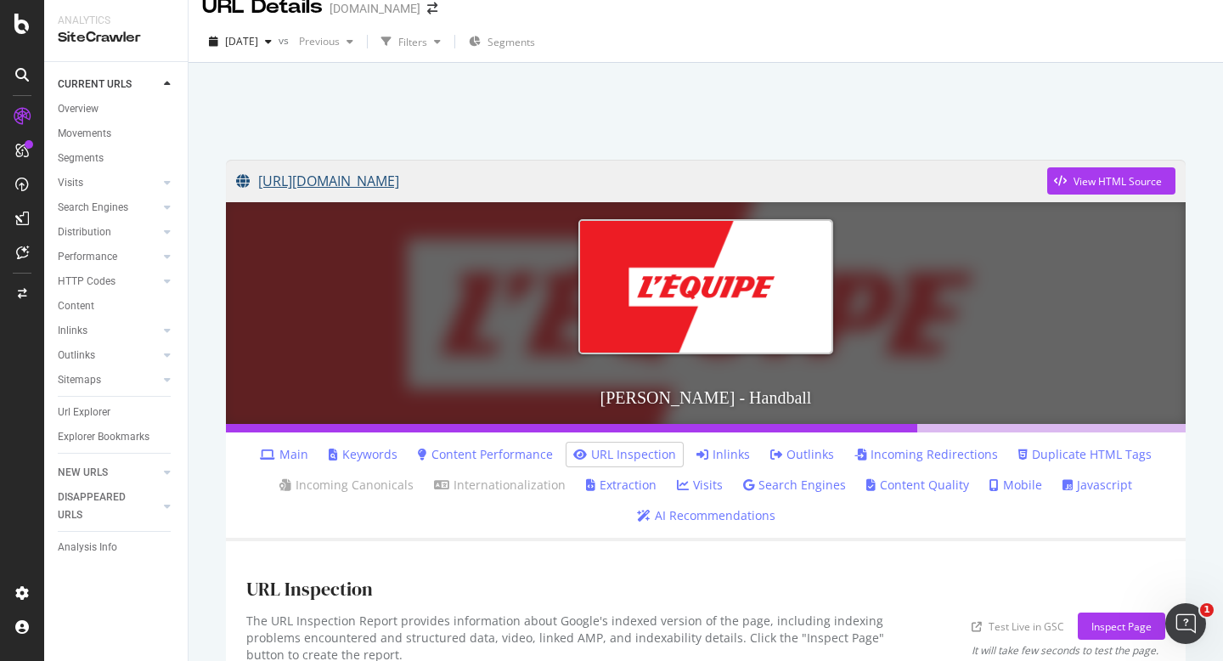
click at [573, 181] on link "https://www.lequipe.fr/Handball/UniverselFicheAthlete5500000000023917.html" at bounding box center [641, 181] width 811 height 42
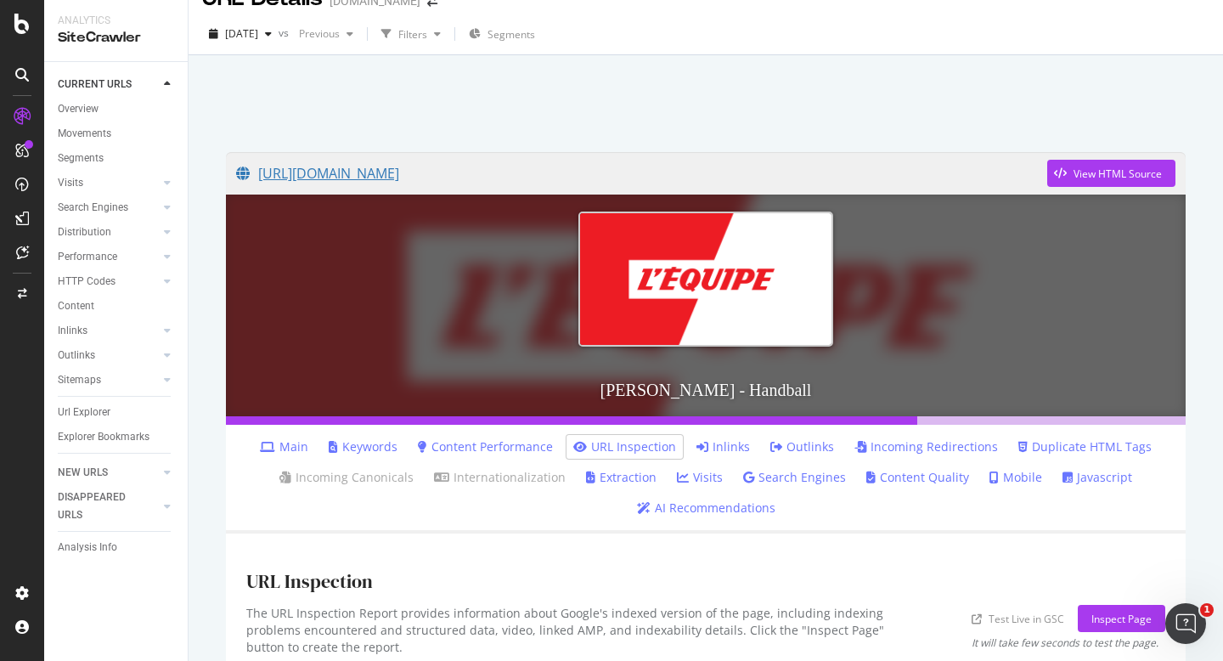
scroll to position [84, 0]
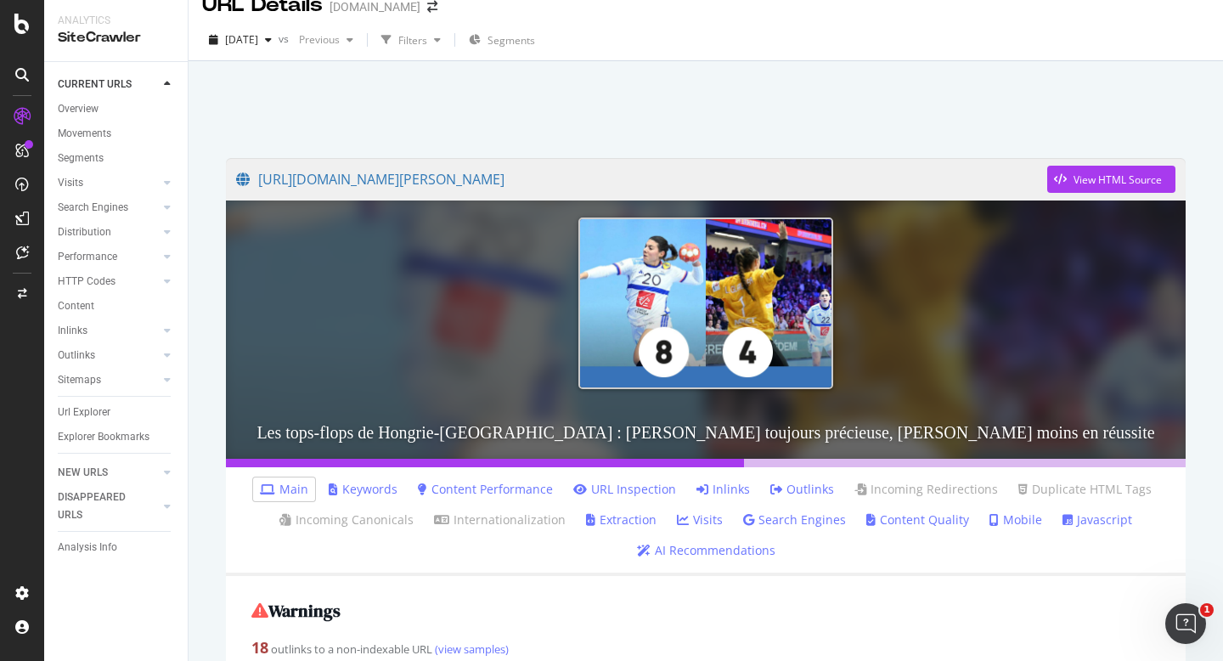
scroll to position [34, 0]
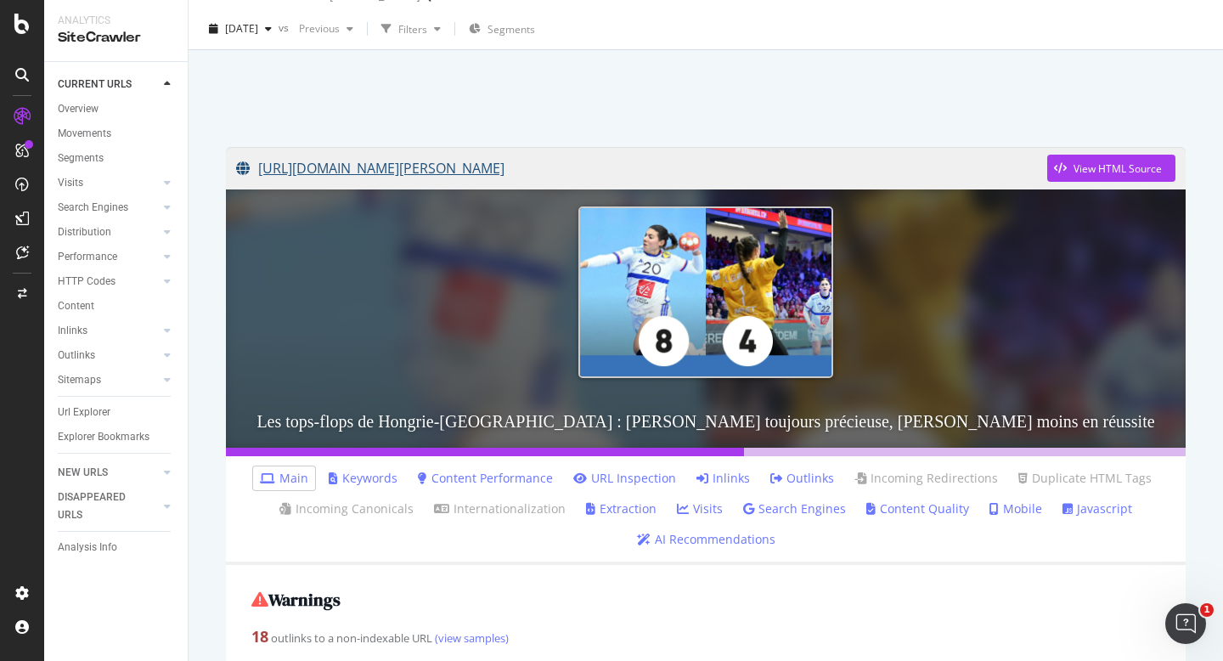
click at [524, 171] on link "https://www.lequipe.fr/Handball/Article/Les-tops-flops-de-hongrie-france-laura-…" at bounding box center [641, 168] width 811 height 42
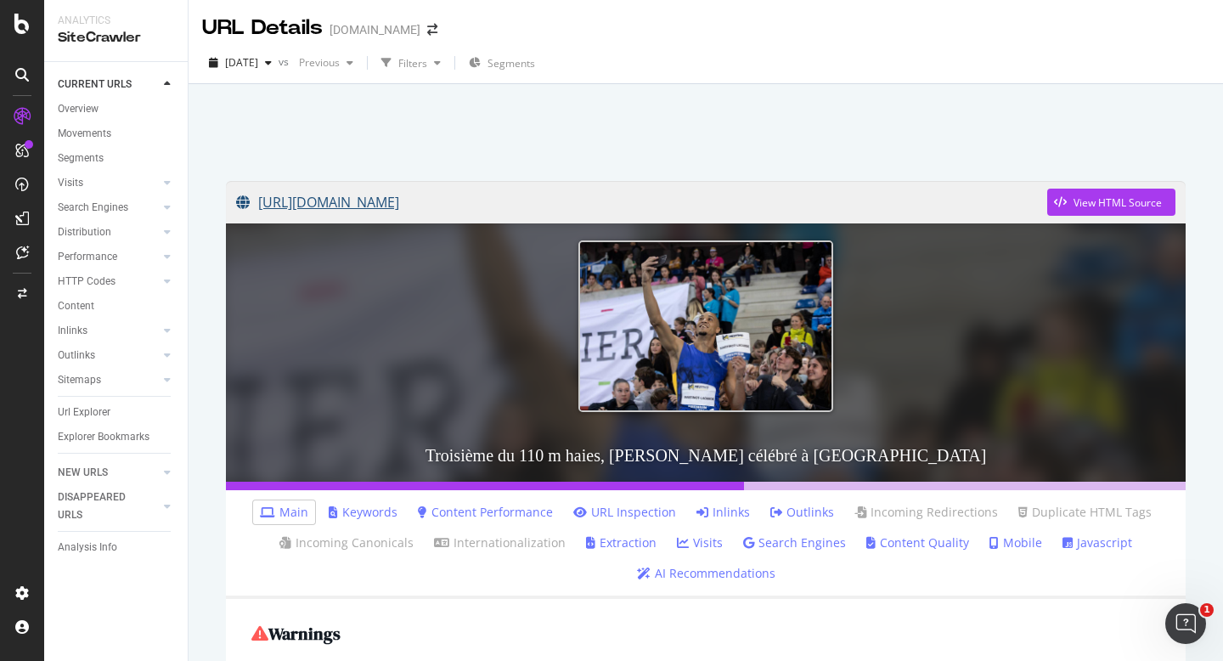
click at [413, 200] on link "https://www.lequipe.fr/Athletisme/Actualites/Troisieme-du-110-m-haies-en-13-47-…" at bounding box center [641, 202] width 811 height 42
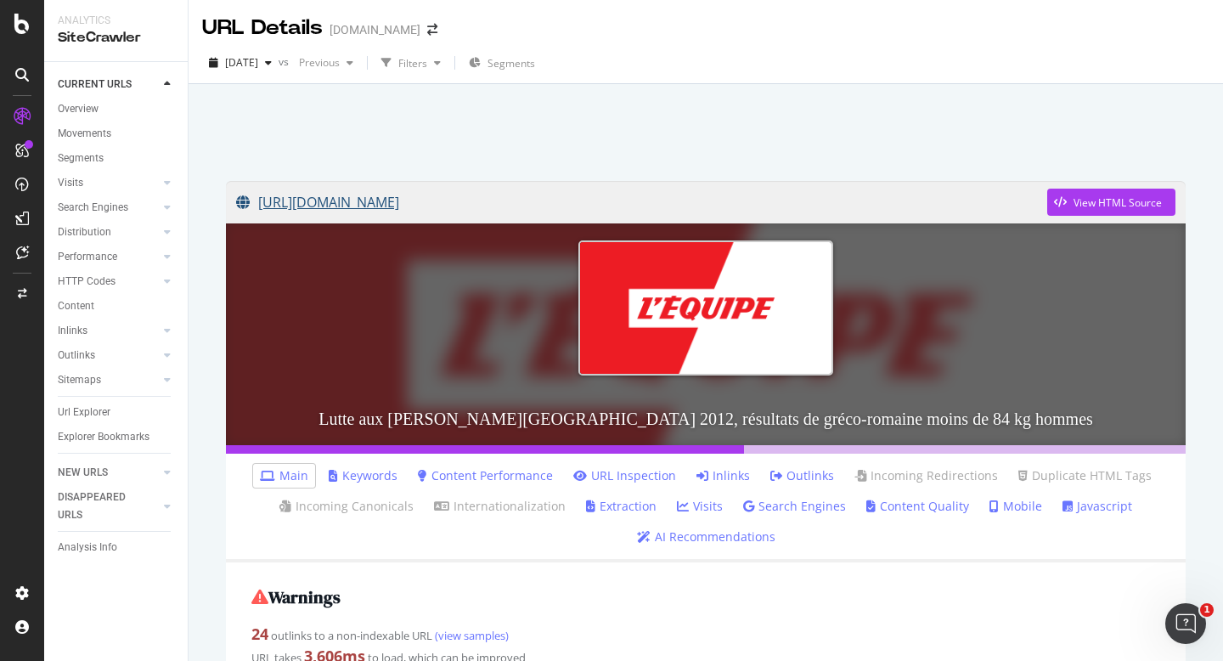
click at [554, 203] on link "[URL][DOMAIN_NAME]" at bounding box center [641, 202] width 811 height 42
